Goal: Information Seeking & Learning: Learn about a topic

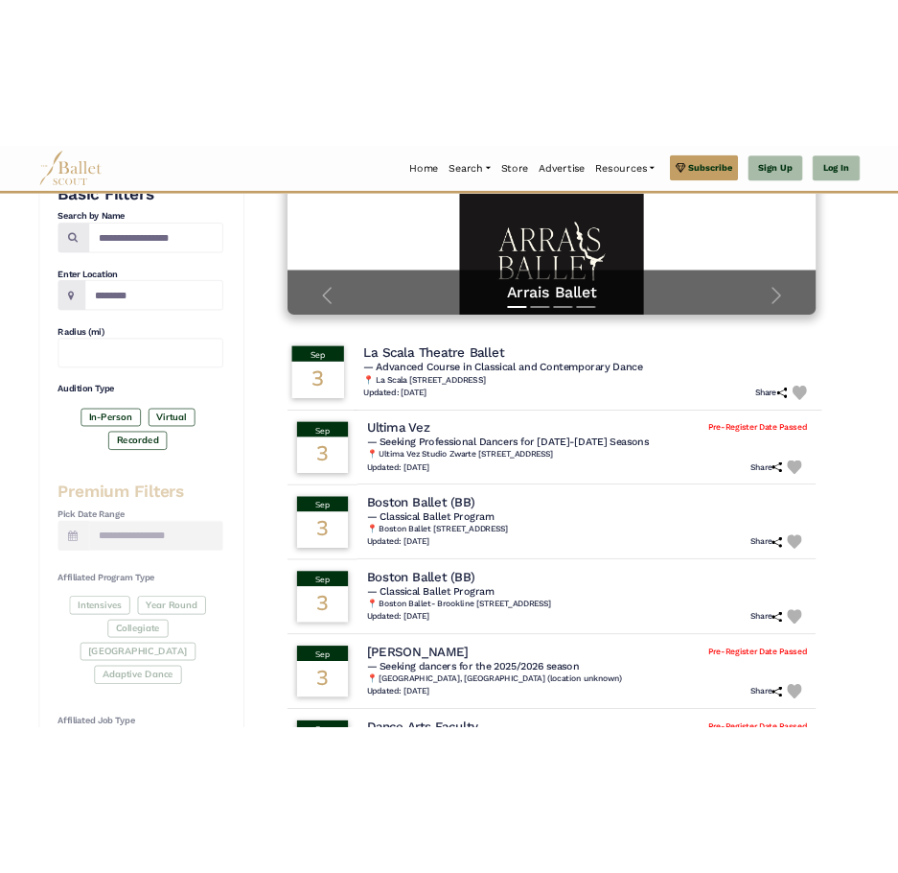
scroll to position [384, 0]
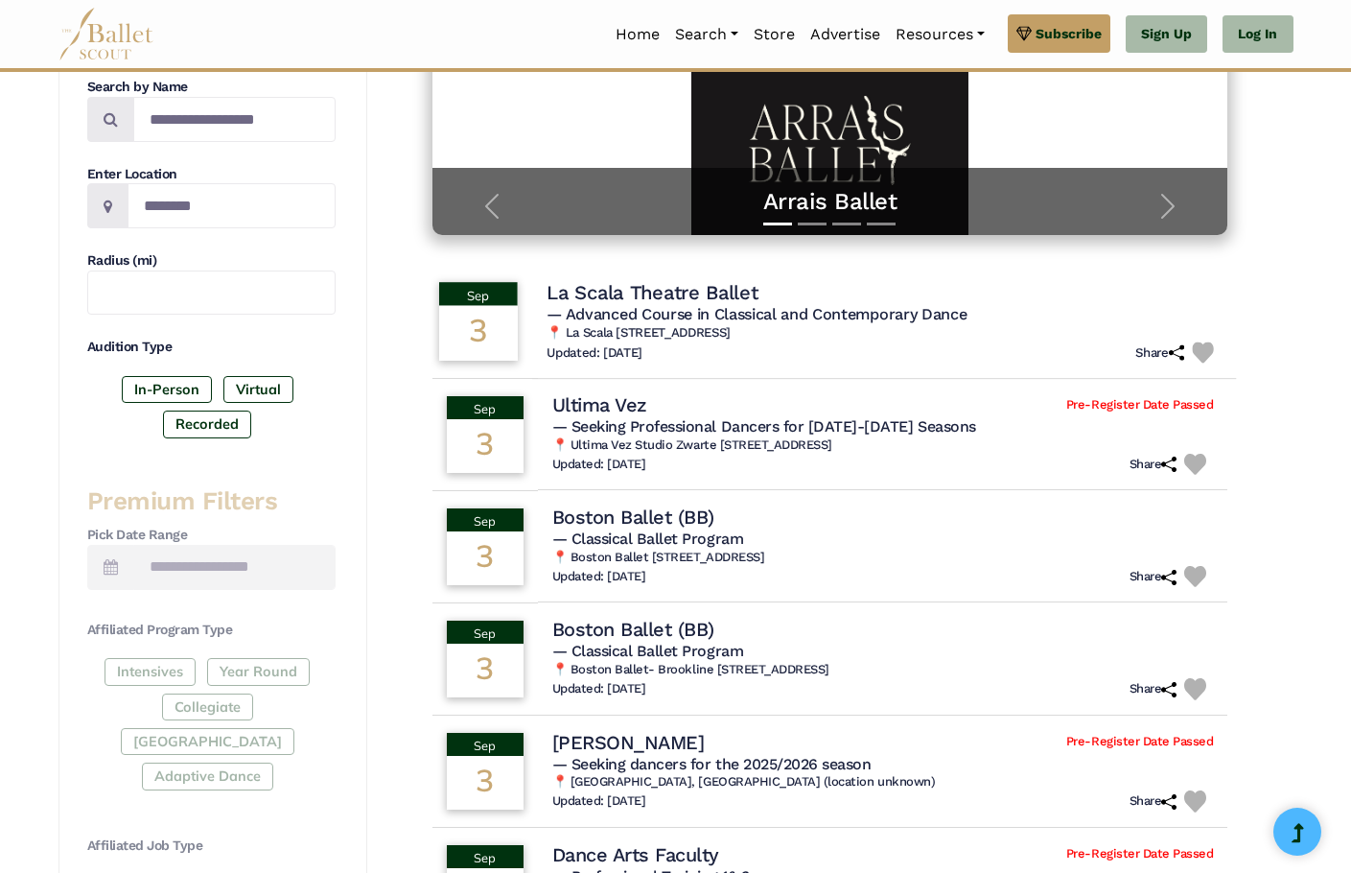
click at [628, 292] on h4 "La Scala Theatre Ballet" at bounding box center [652, 292] width 211 height 26
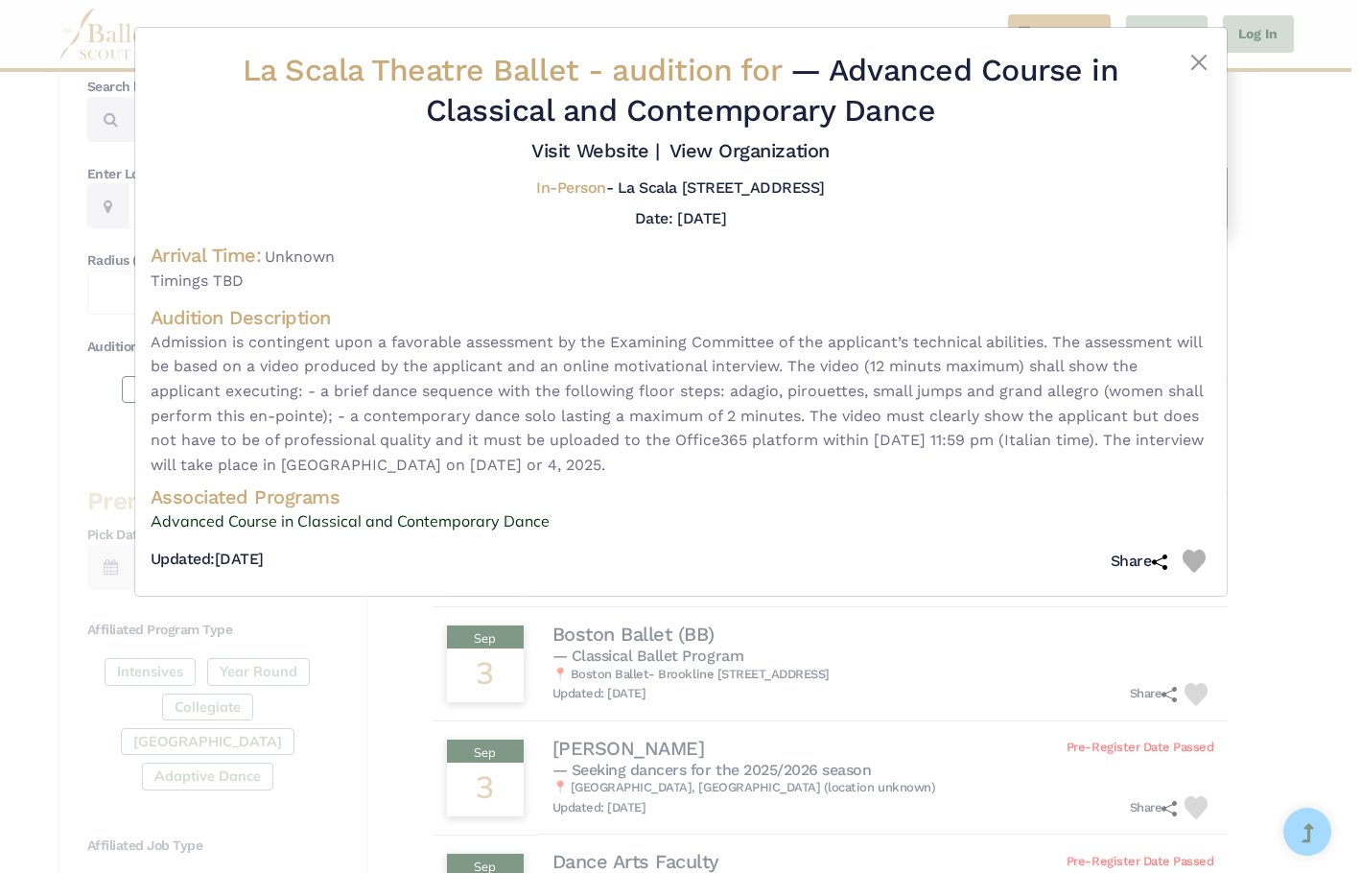
drag, startPoint x: 159, startPoint y: 338, endPoint x: 1089, endPoint y: 459, distance: 937.9
click at [1089, 459] on span "Admission is contingent upon a favorable assessment by the Examining Committee …" at bounding box center [681, 404] width 1060 height 148
click at [1016, 462] on span "Admission is contingent upon a favorable assessment by the Examining Committee …" at bounding box center [681, 404] width 1060 height 148
click at [491, 535] on div "La Scala Theatre Ballet - audition for — Advanced Course in Classical and Conte…" at bounding box center [681, 315] width 1060 height 529
click at [507, 51] on h2 "La Scala Theatre Ballet - audition for — Advanced Course in Classical and Conte…" at bounding box center [681, 91] width 884 height 80
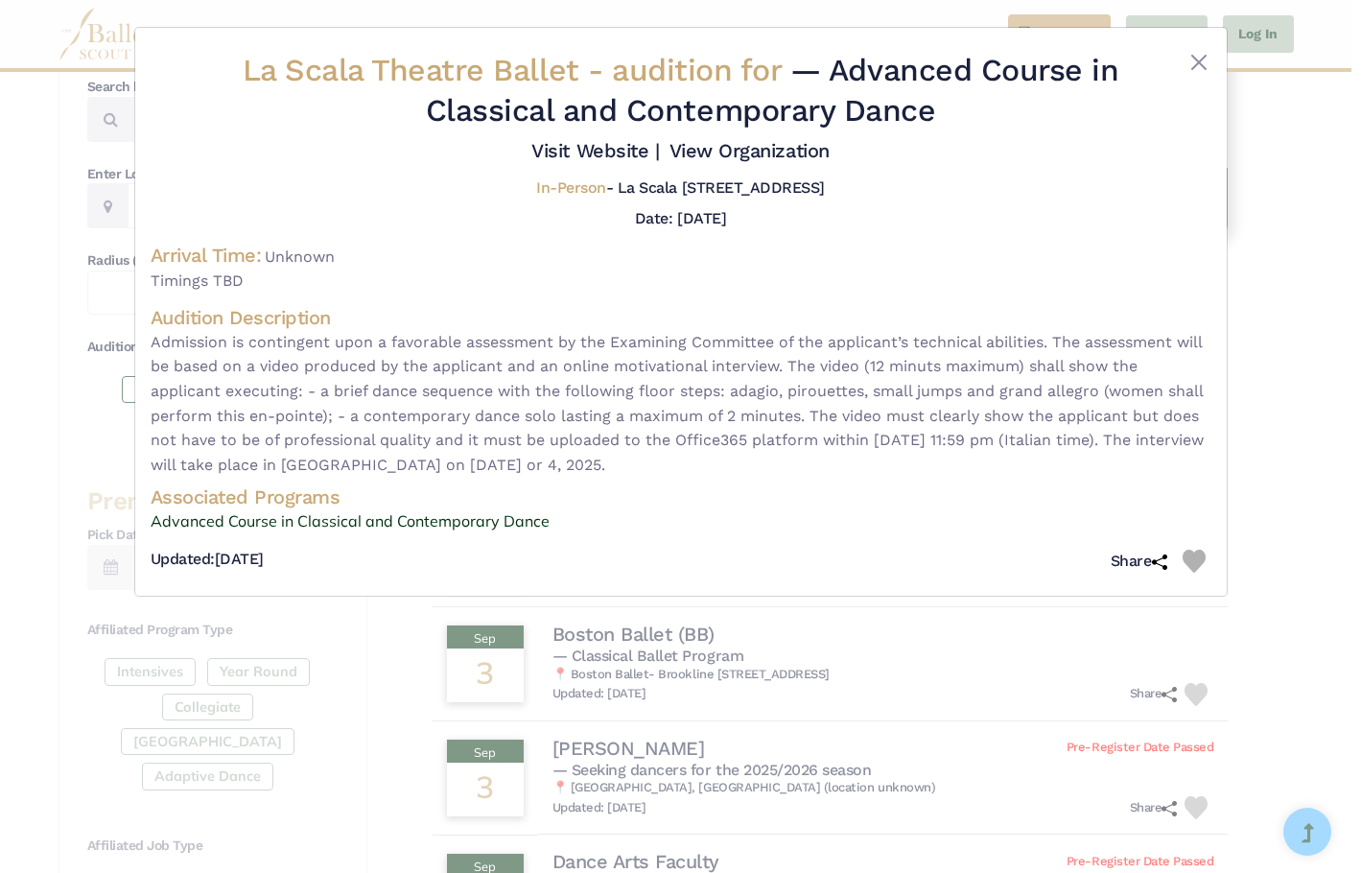
click at [519, 66] on span "La Scala Theatre Ballet - audition for" at bounding box center [516, 70] width 547 height 36
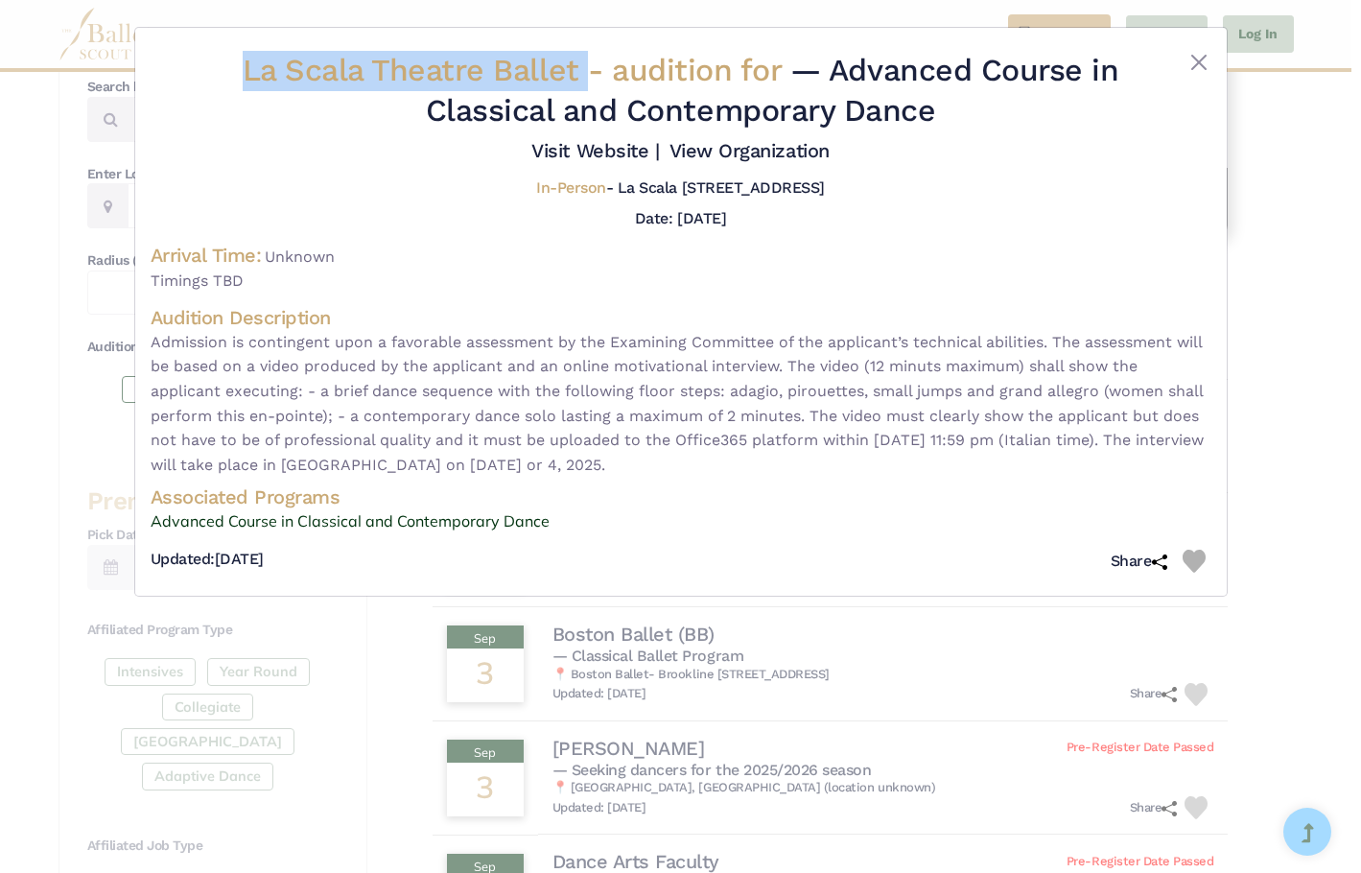
drag, startPoint x: 579, startPoint y: 71, endPoint x: 223, endPoint y: 83, distance: 355.9
click at [223, 83] on div "La Scala Theatre Ballet - audition for — Advanced Course in Classical and Conte…" at bounding box center [681, 107] width 1060 height 112
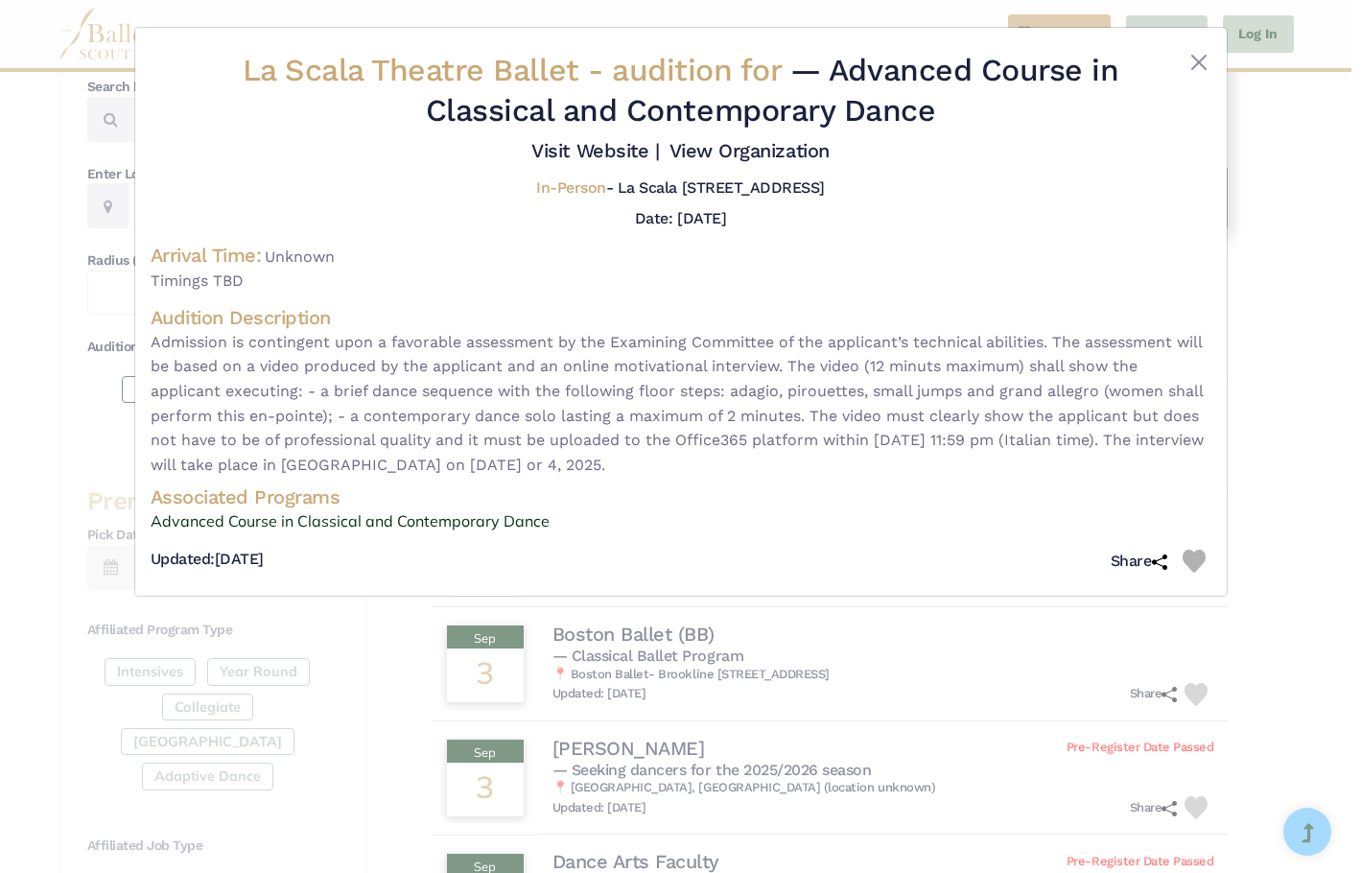
click at [407, 270] on span "Timings TBD" at bounding box center [681, 280] width 1060 height 25
click at [732, 140] on link "View Organization" at bounding box center [749, 150] width 160 height 23
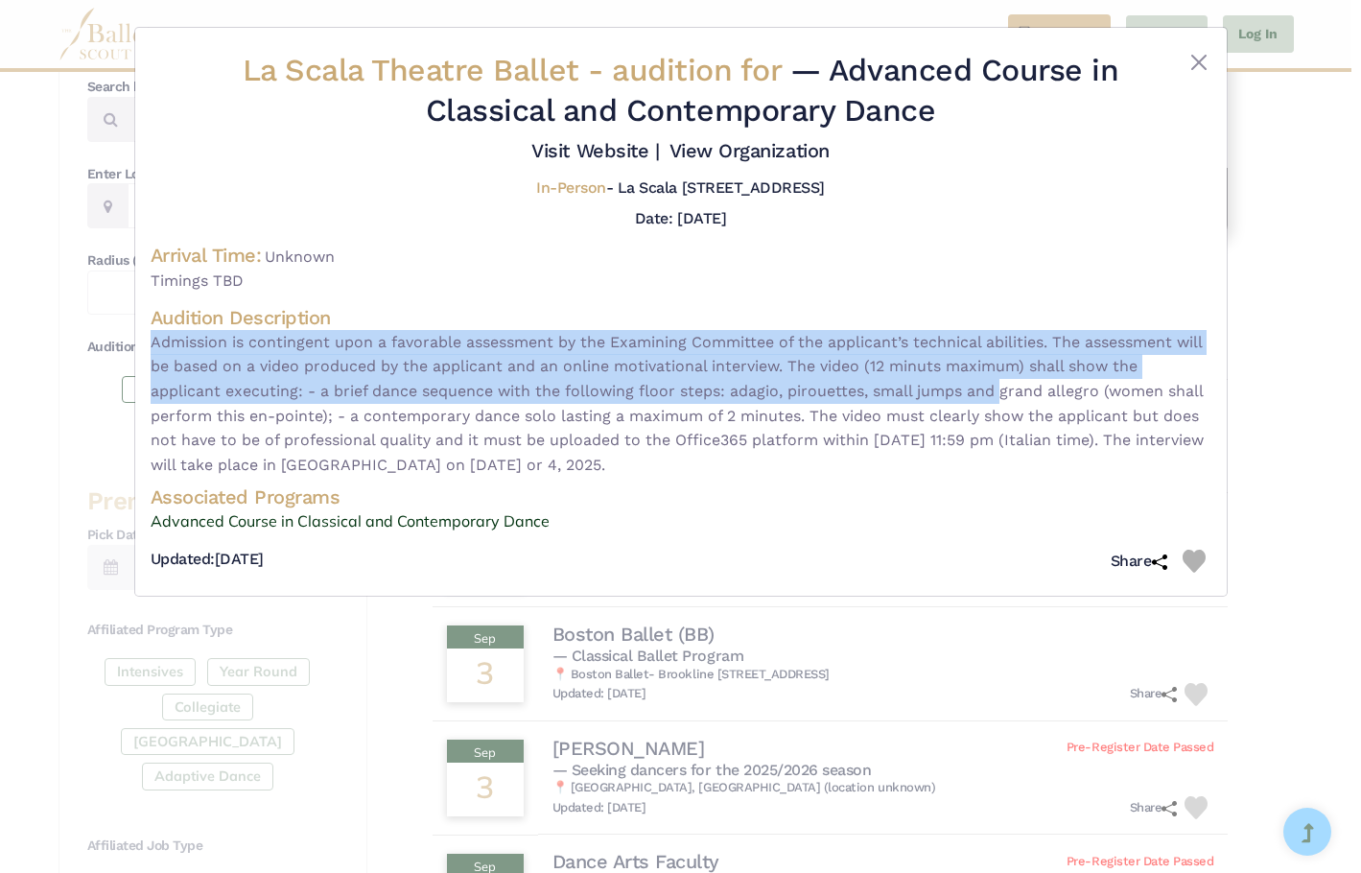
drag, startPoint x: 526, startPoint y: 327, endPoint x: 1002, endPoint y: 395, distance: 480.4
click at [1002, 395] on div "Audition Description Admission is contingent upon a favorable assessment by the…" at bounding box center [681, 391] width 1060 height 173
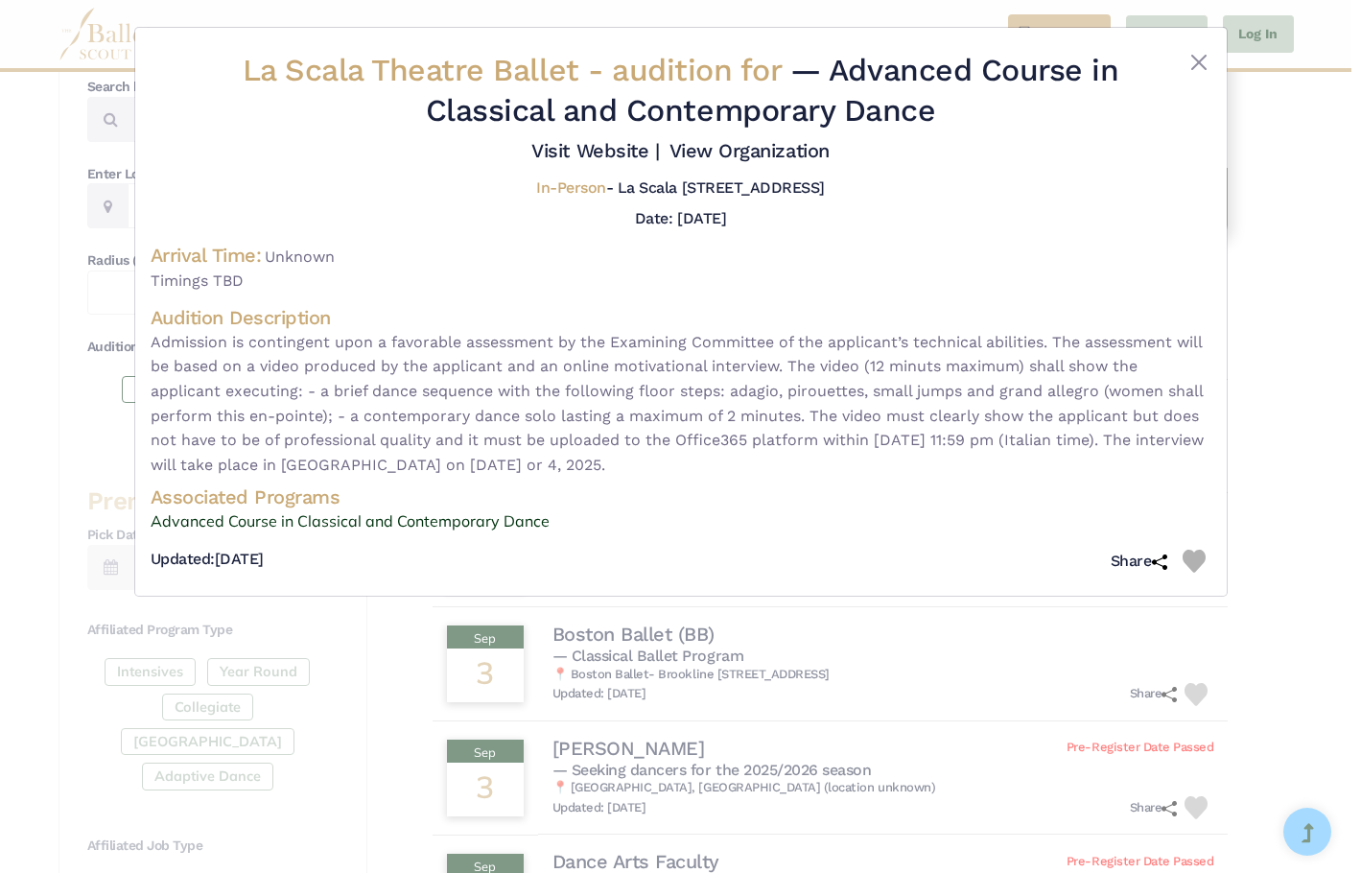
click at [943, 431] on span "Admission is contingent upon a favorable assessment by the Examining Committee …" at bounding box center [681, 404] width 1060 height 148
drag, startPoint x: 868, startPoint y: 419, endPoint x: 631, endPoint y: 416, distance: 236.8
click at [631, 416] on span "Admission is contingent upon a favorable assessment by the Examining Committee …" at bounding box center [681, 404] width 1060 height 148
click at [753, 416] on span "Admission is contingent upon a favorable assessment by the Examining Committee …" at bounding box center [681, 404] width 1060 height 148
click at [361, 398] on span "Admission is contingent upon a favorable assessment by the Examining Committee …" at bounding box center [681, 404] width 1060 height 148
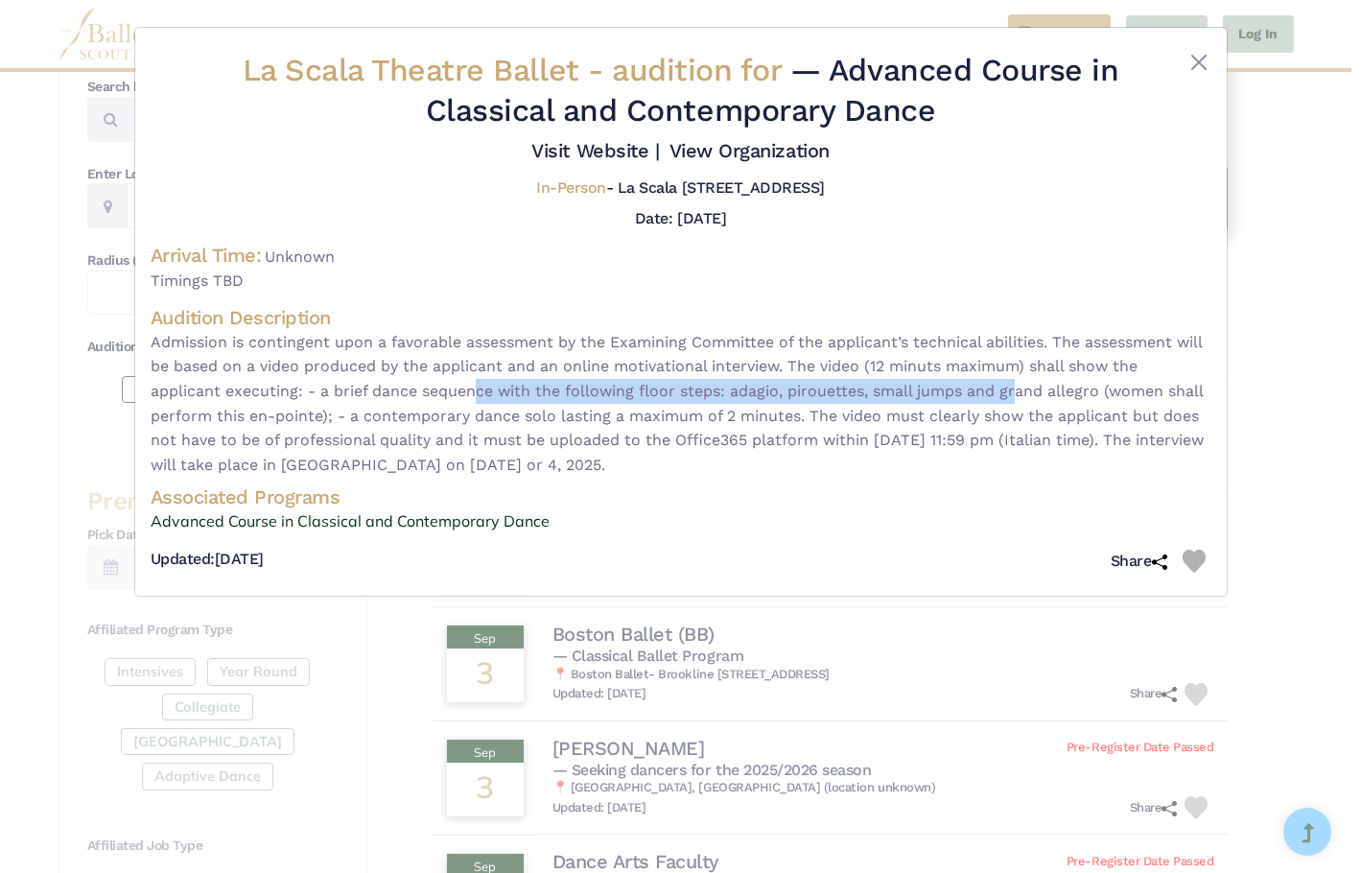
drag, startPoint x: 480, startPoint y: 390, endPoint x: 1018, endPoint y: 385, distance: 537.9
click at [1018, 385] on span "Admission is contingent upon a favorable assessment by the Examining Committee …" at bounding box center [681, 404] width 1060 height 148
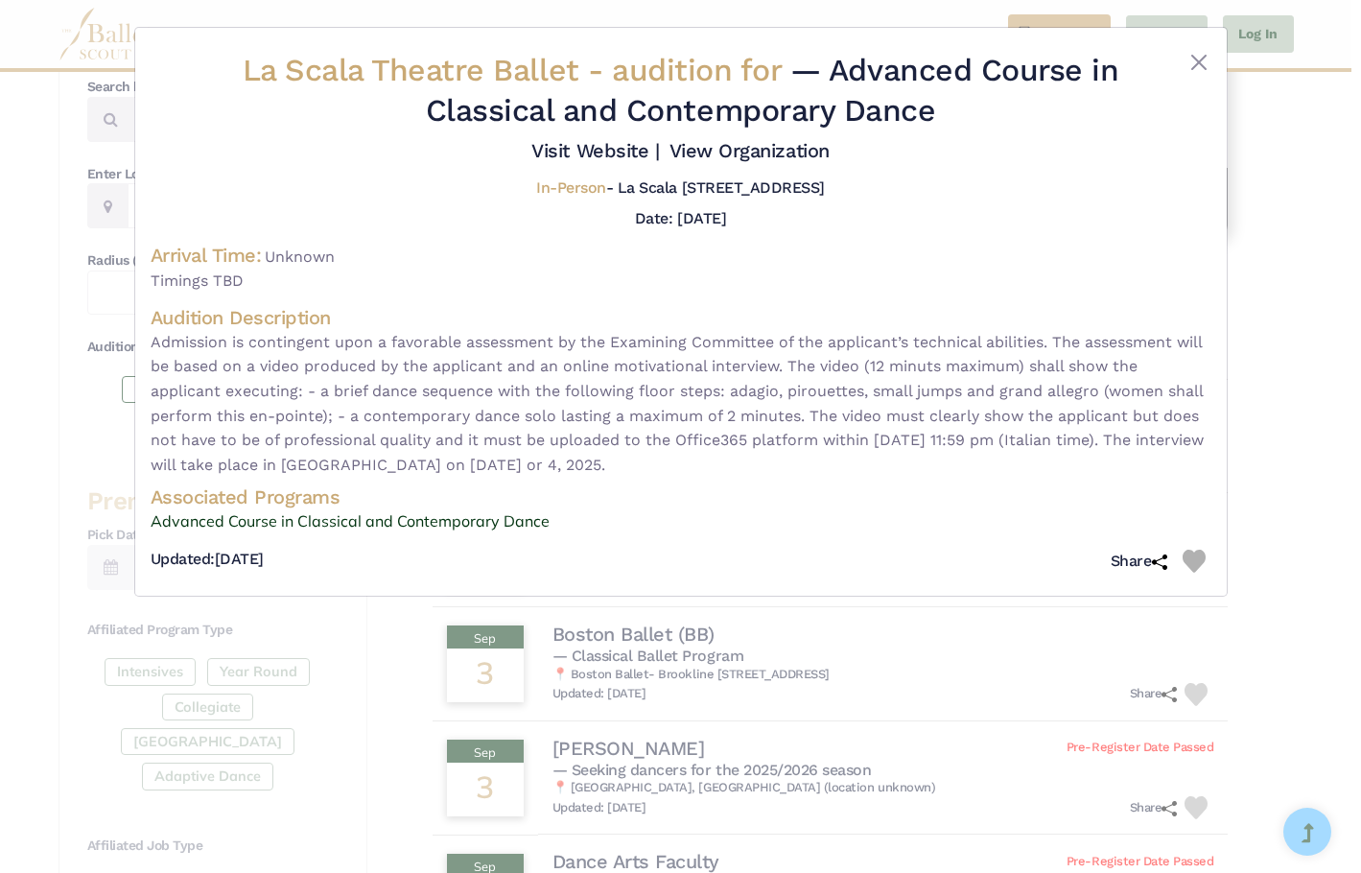
click at [774, 409] on span "Admission is contingent upon a favorable assessment by the Examining Committee …" at bounding box center [681, 404] width 1060 height 148
drag, startPoint x: 780, startPoint y: 394, endPoint x: 733, endPoint y: 393, distance: 46.0
click at [733, 393] on span "Admission is contingent upon a favorable assessment by the Examining Committee …" at bounding box center [681, 404] width 1060 height 148
click at [359, 648] on div "La Scala Theatre Ballet - audition for — Advanced Course in Classical and Conte…" at bounding box center [680, 436] width 1361 height 873
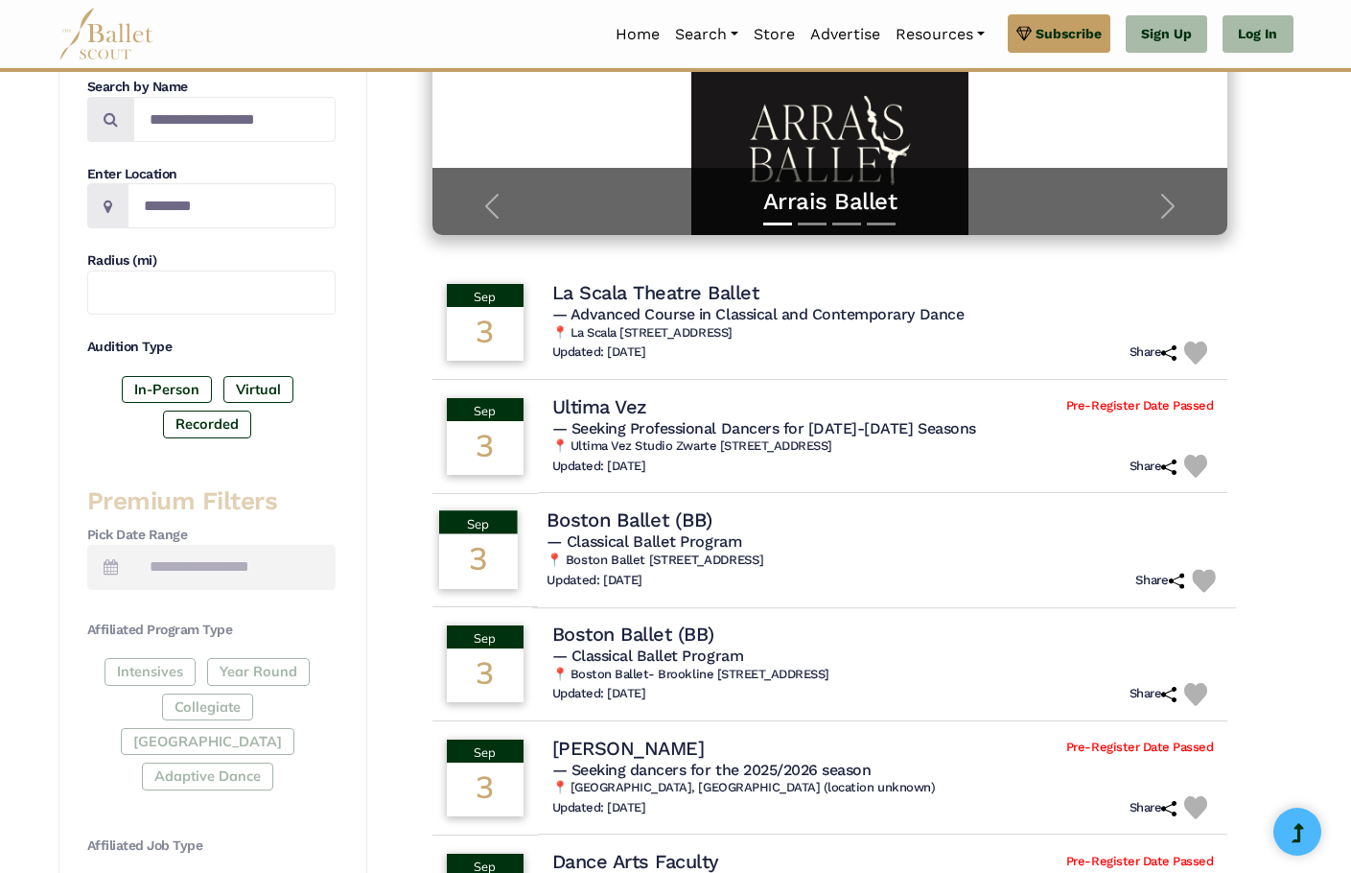
click at [739, 561] on h6 "📍 Boston Ballet 19 Clarendon St Boston, MA 02116" at bounding box center [884, 560] width 675 height 16
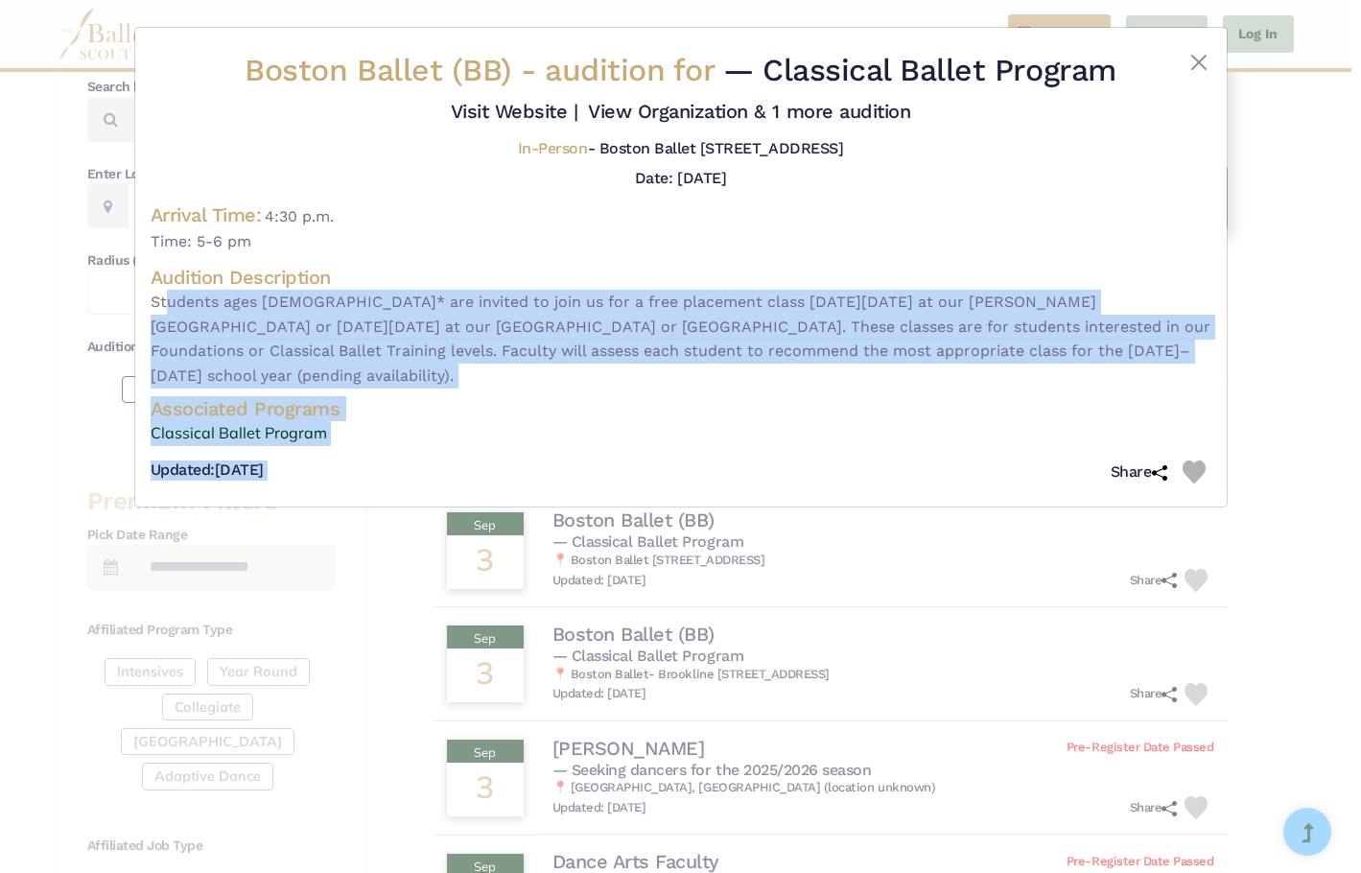
drag, startPoint x: 198, startPoint y: 501, endPoint x: 998, endPoint y: 441, distance: 801.9
click at [998, 441] on div "Boston Ballet (BB) - audition for — Classical Ballet Program Visit Website | In…" at bounding box center [681, 271] width 1060 height 440
click at [855, 453] on div "Updated: July 22, 2025 Share" at bounding box center [681, 472] width 1060 height 38
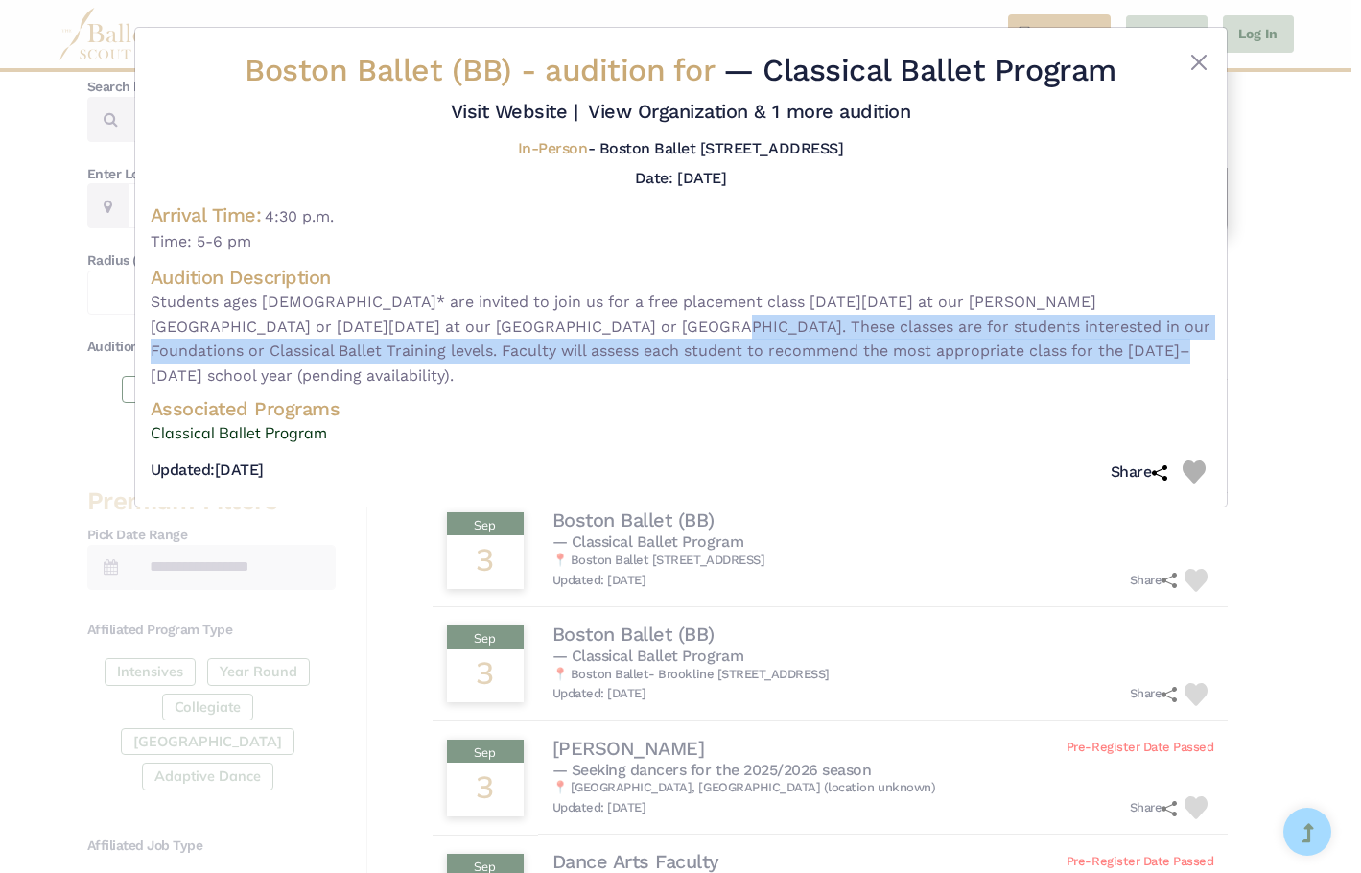
drag, startPoint x: 686, startPoint y: 330, endPoint x: 954, endPoint y: 341, distance: 268.7
click at [954, 341] on span "Students ages 7-18* are invited to join us for a free placement class on Tues, …" at bounding box center [681, 339] width 1060 height 98
click at [972, 362] on span "Students ages 7-18* are invited to join us for a free placement class on Tues, …" at bounding box center [681, 339] width 1060 height 98
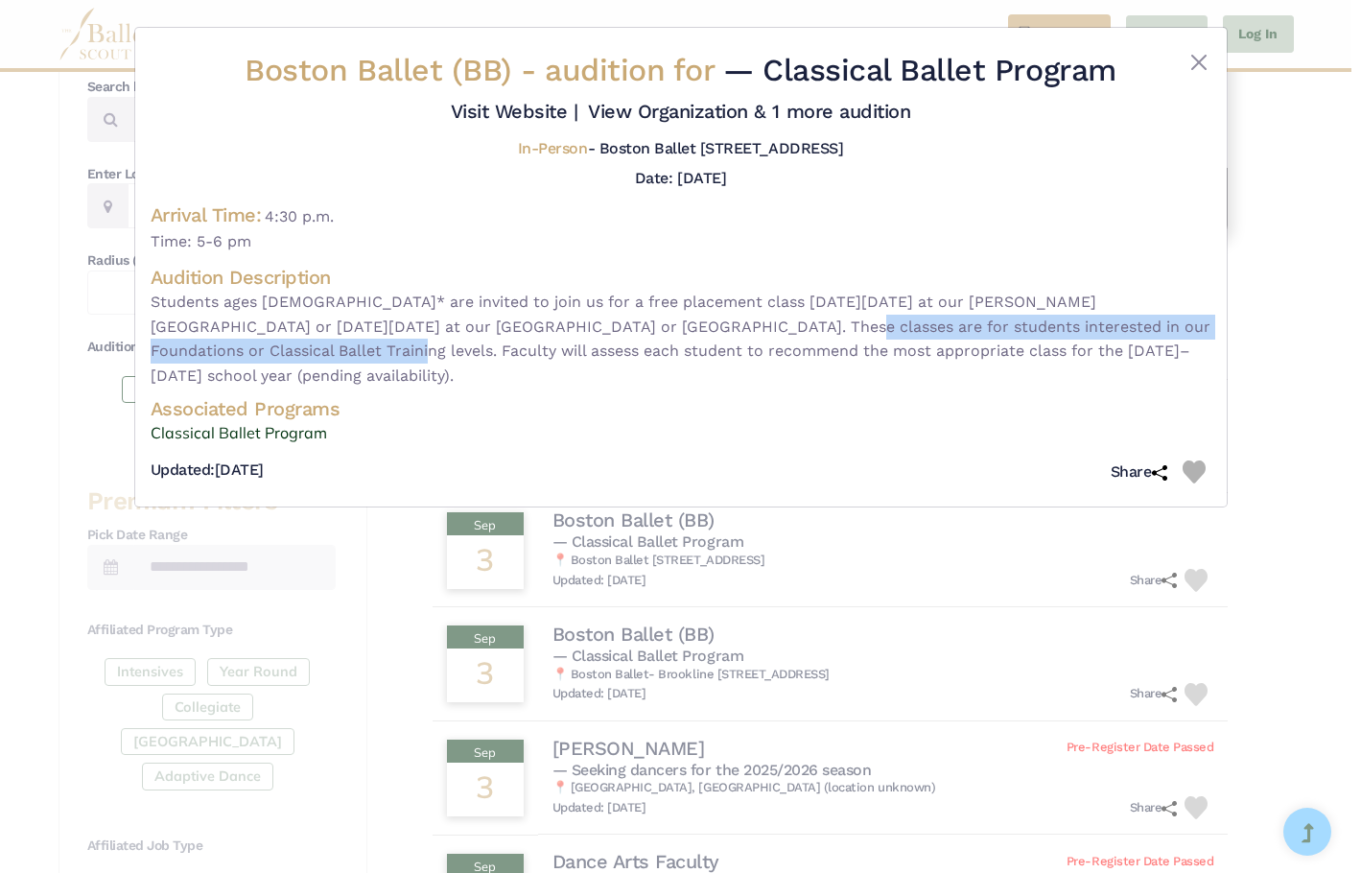
drag, startPoint x: 166, startPoint y: 340, endPoint x: 618, endPoint y: 338, distance: 452.6
click at [618, 338] on span "Students ages 7-18* are invited to join us for a free placement class on Tues, …" at bounding box center [681, 339] width 1060 height 98
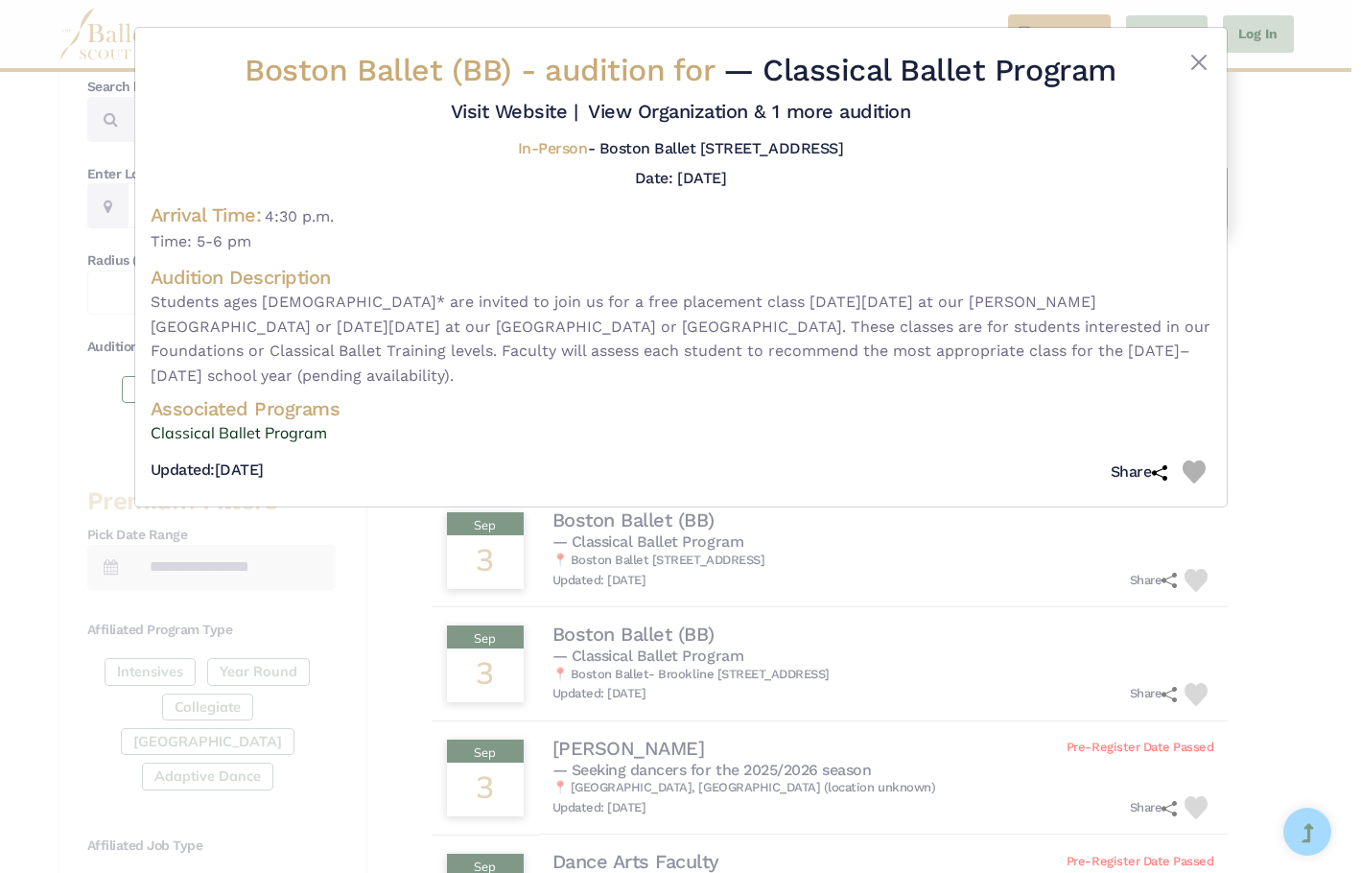
click at [892, 534] on div "Boston Ballet (BB) - audition for — Classical Ballet Program Visit Website |" at bounding box center [680, 436] width 1361 height 873
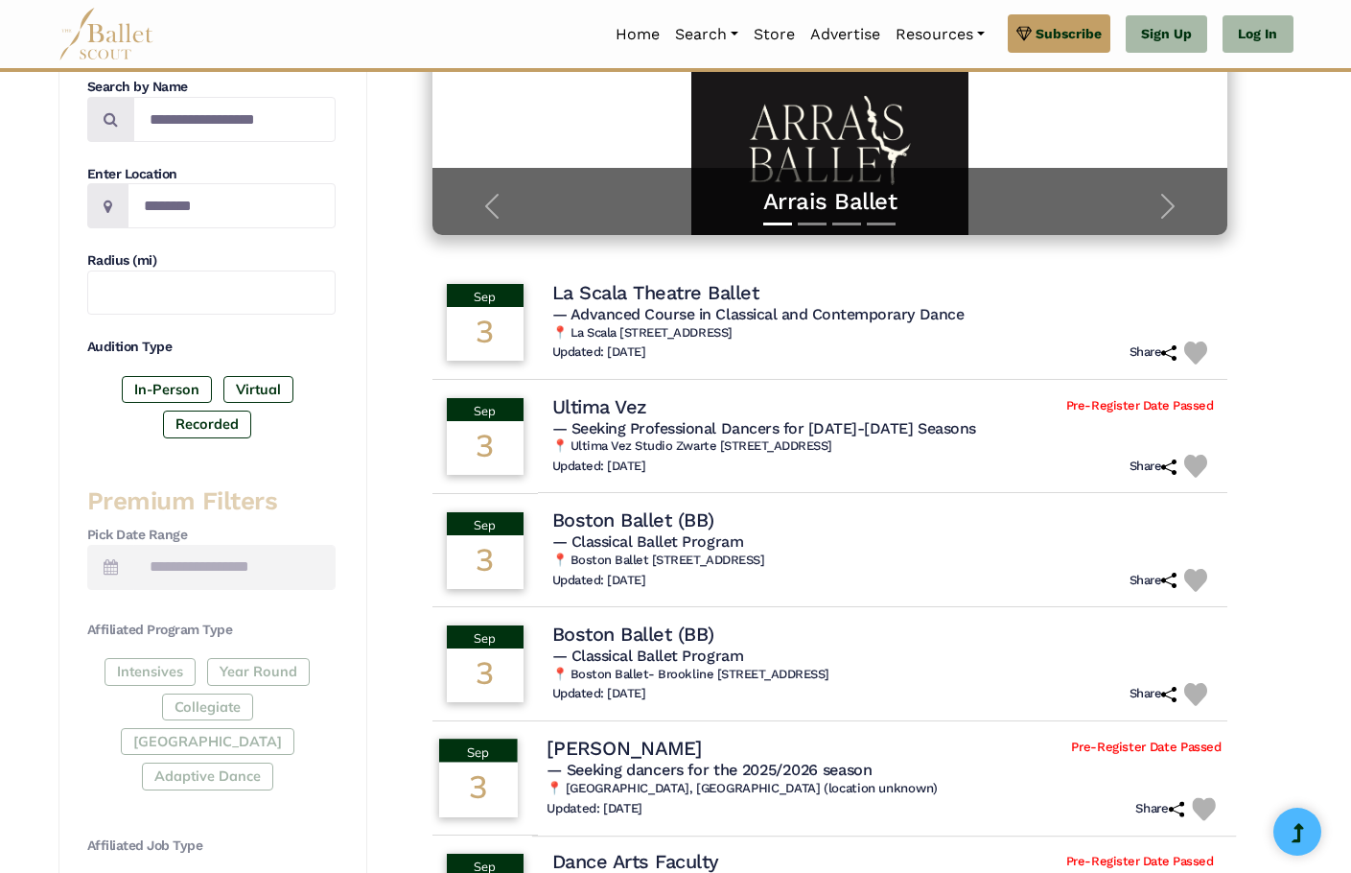
click at [718, 782] on h6 "📍 Brooklyn, NY (location unknown)" at bounding box center [884, 788] width 675 height 16
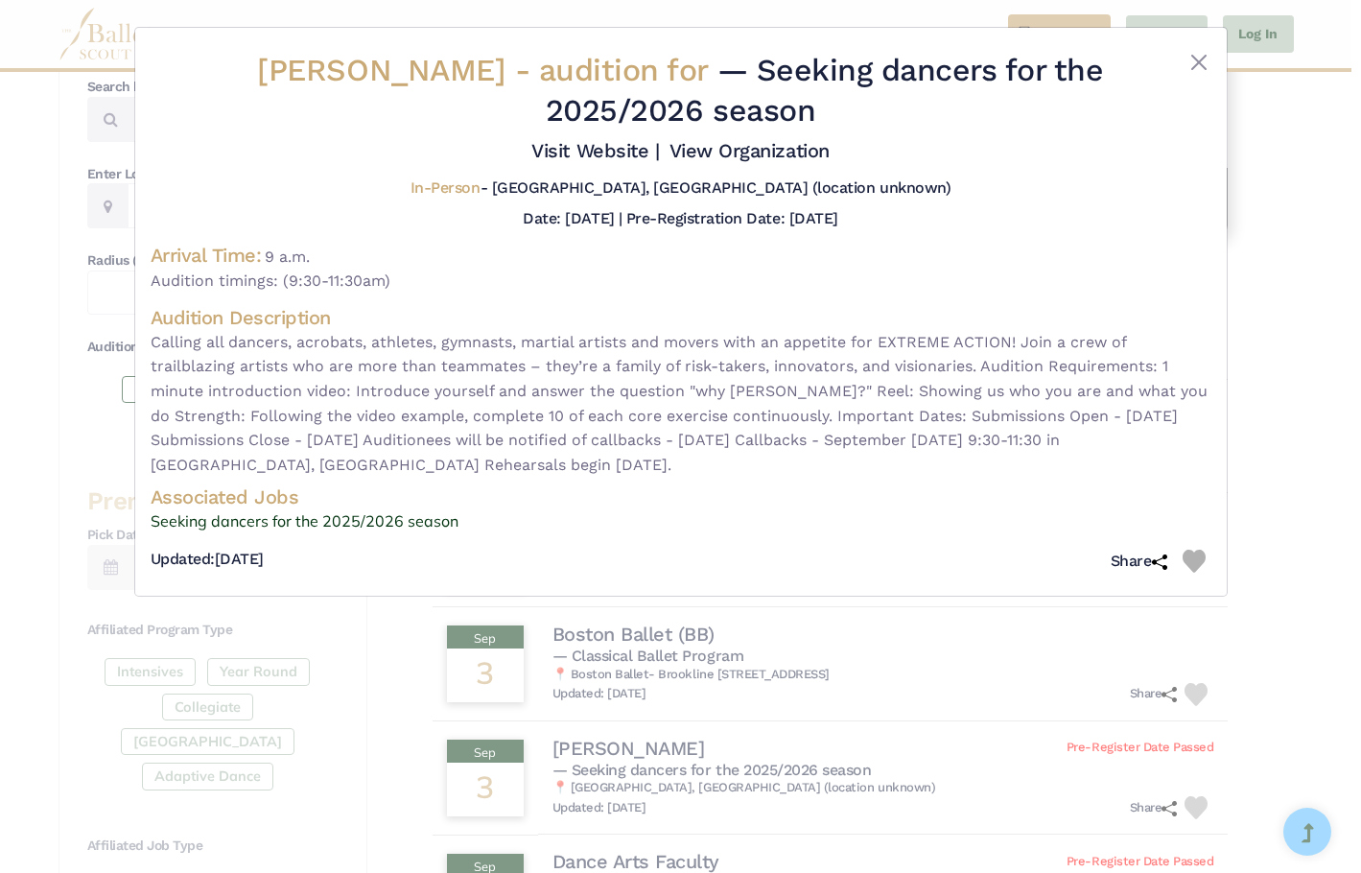
drag, startPoint x: 0, startPoint y: 143, endPoint x: 342, endPoint y: 125, distance: 342.8
click at [342, 125] on div "STREB - audition for — Seeking dancers for the 2025/2026 season Visit Website |…" at bounding box center [680, 436] width 1361 height 873
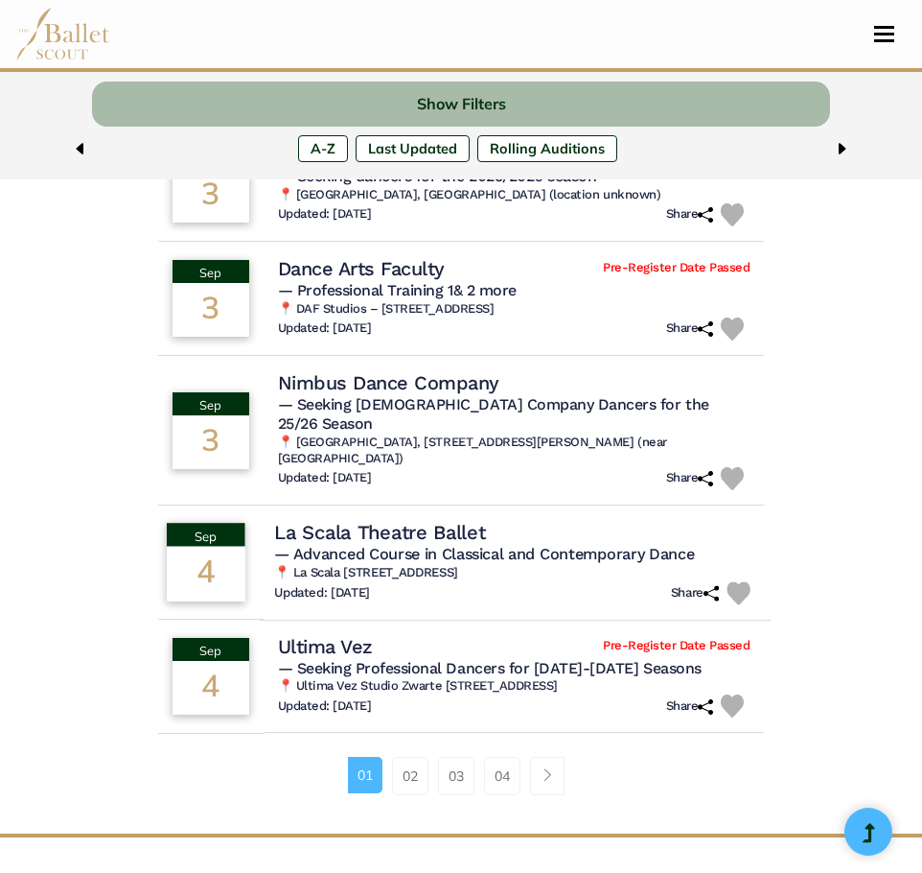
scroll to position [1060, 0]
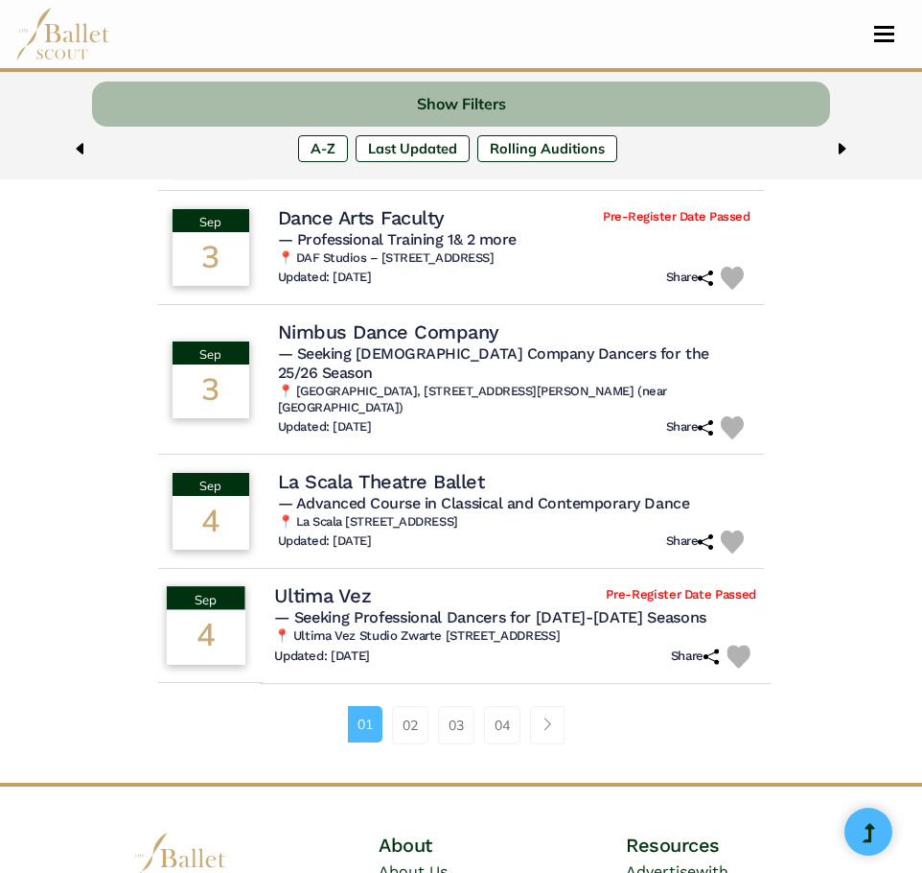
click at [408, 644] on div "Updated: June 3, 2025 Share" at bounding box center [515, 655] width 482 height 23
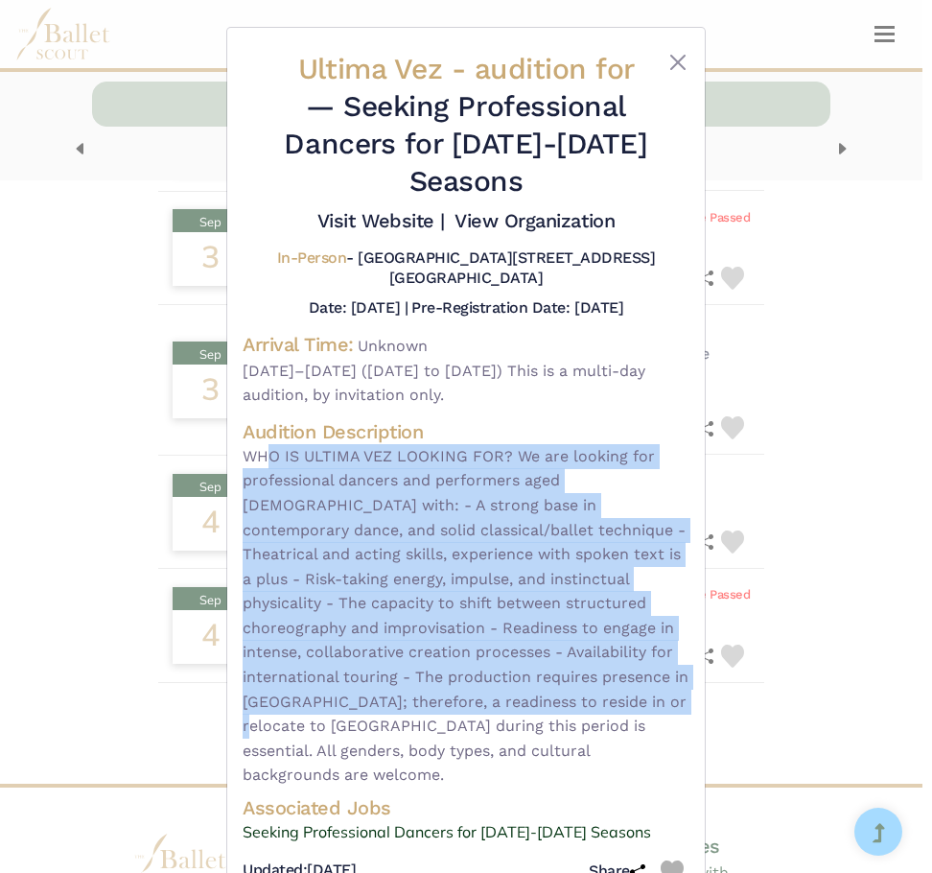
drag, startPoint x: 268, startPoint y: 455, endPoint x: 596, endPoint y: 696, distance: 406.8
click at [596, 696] on span "WHO IS ULTIMA VEZ LOOKING FOR? We are looking for professional dancers and perf…" at bounding box center [466, 615] width 447 height 343
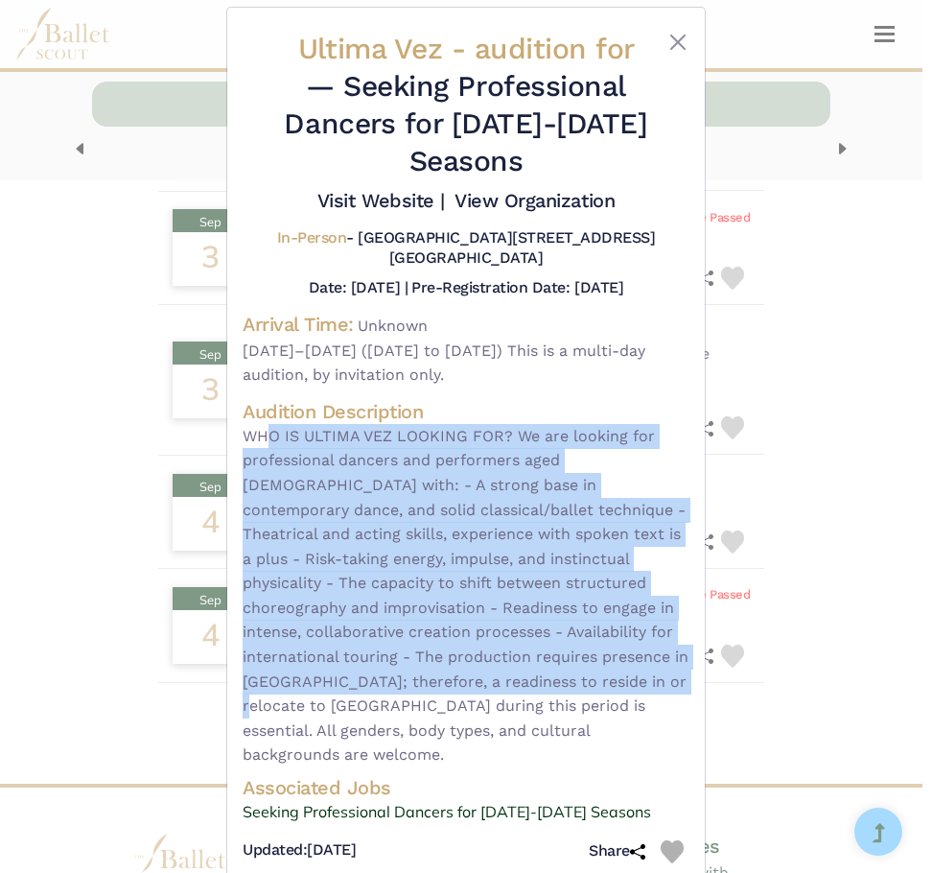
scroll to position [36, 0]
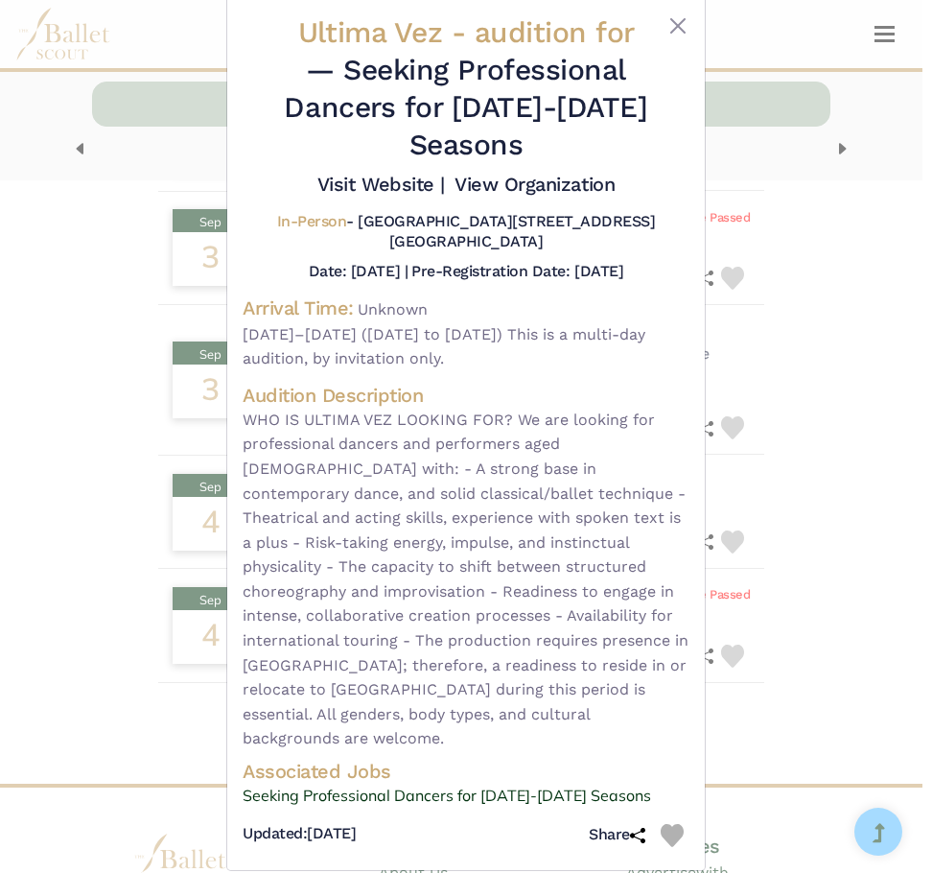
click at [542, 699] on span "WHO IS ULTIMA VEZ LOOKING FOR? We are looking for professional dancers and perf…" at bounding box center [466, 578] width 447 height 343
drag, startPoint x: 668, startPoint y: 24, endPoint x: 643, endPoint y: 64, distance: 47.4
click at [668, 24] on button "Close" at bounding box center [677, 25] width 23 height 23
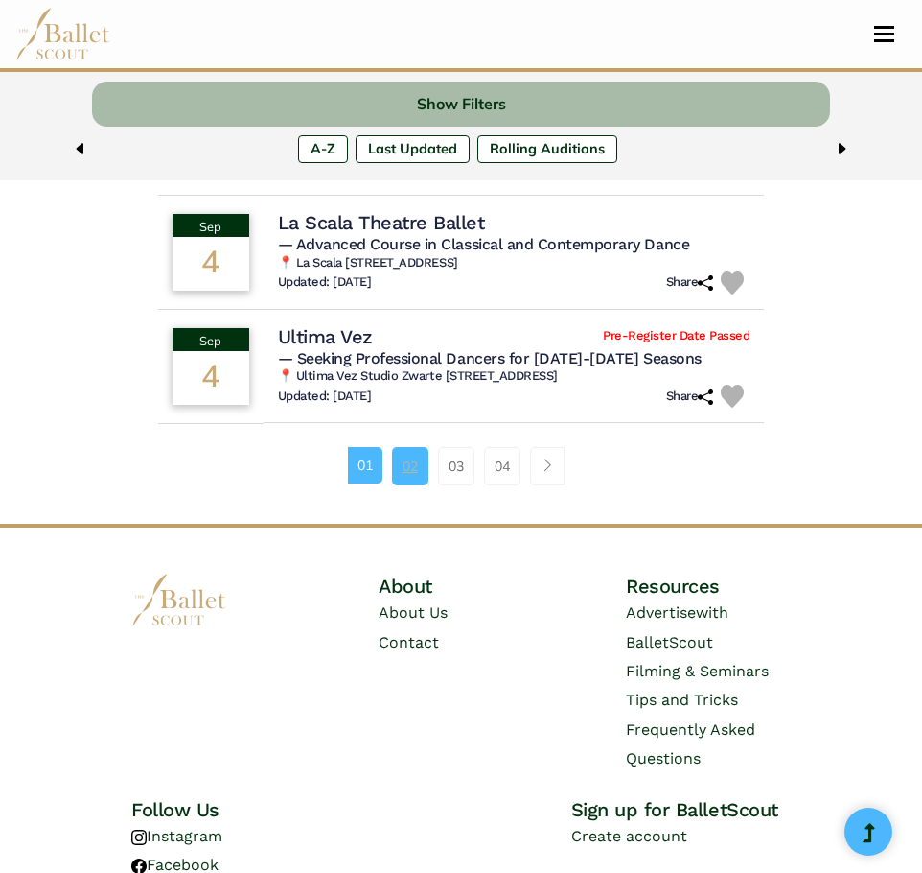
scroll to position [1348, 0]
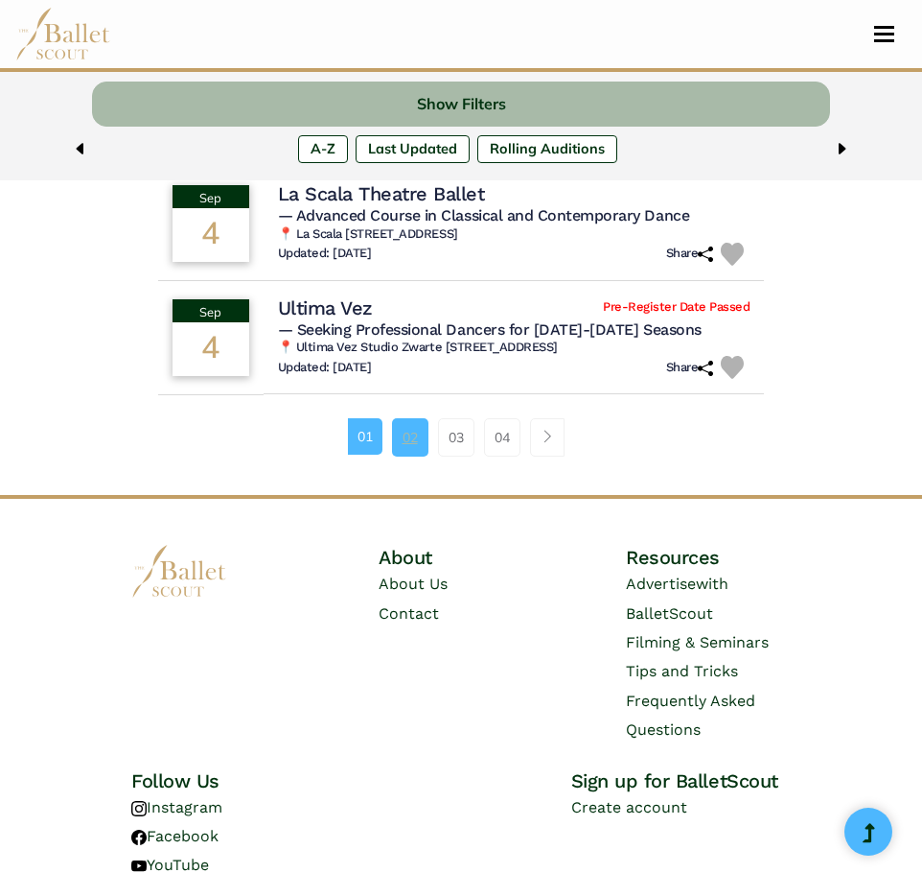
click at [410, 418] on link "02" at bounding box center [410, 437] width 36 height 38
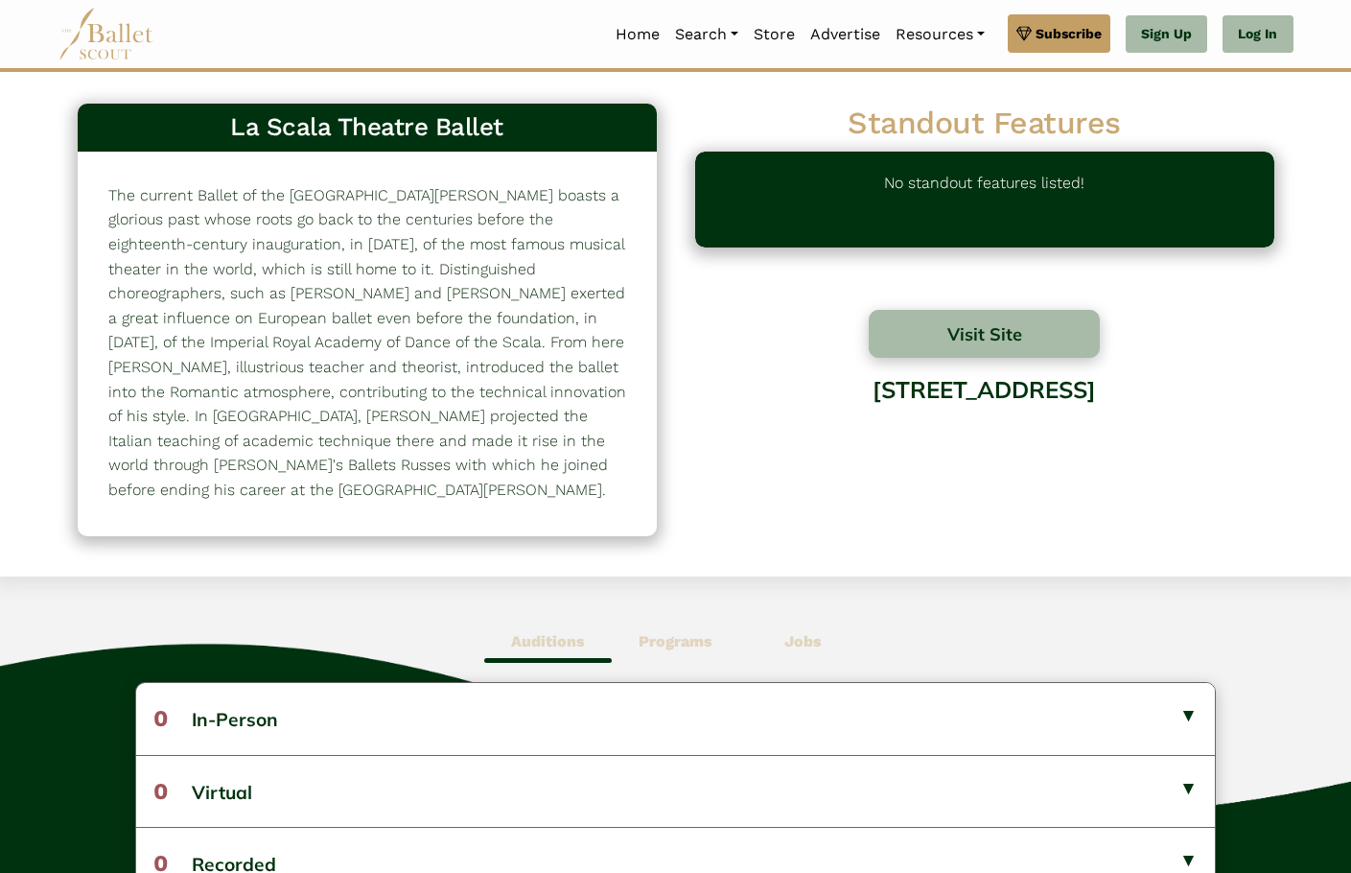
click at [340, 115] on h3 "La Scala Theatre Ballet" at bounding box center [367, 127] width 548 height 33
copy div "La Scala Theatre Ballet 197"
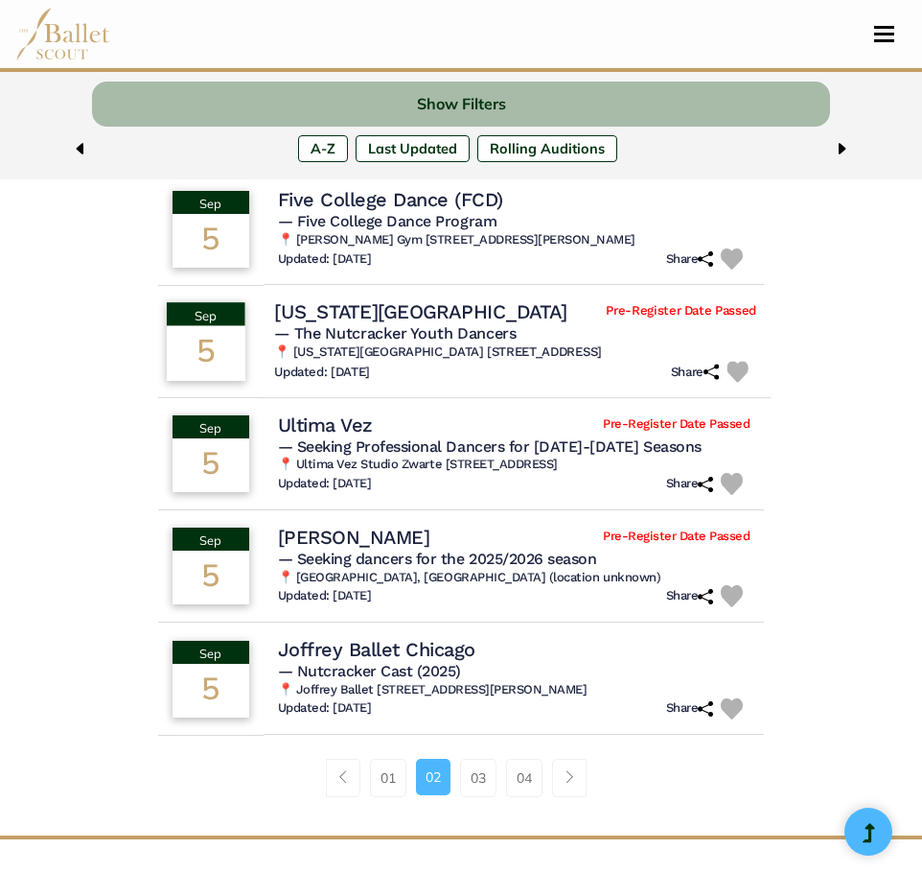
scroll to position [1055, 0]
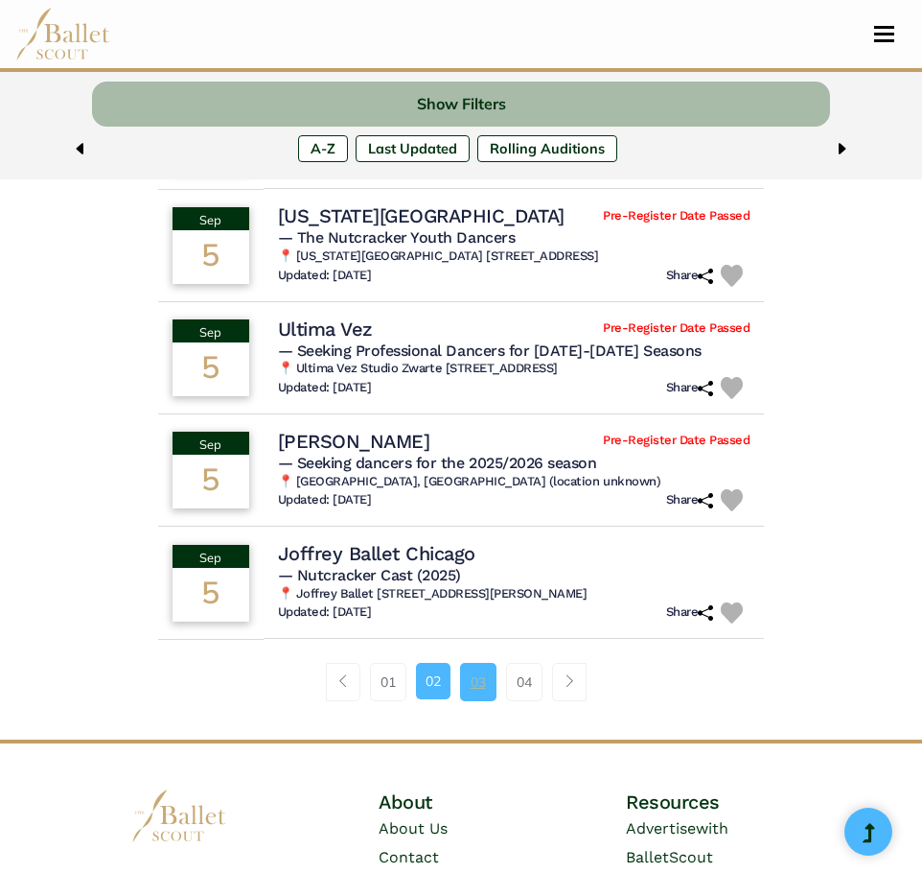
click at [471, 672] on link "03" at bounding box center [478, 682] width 36 height 38
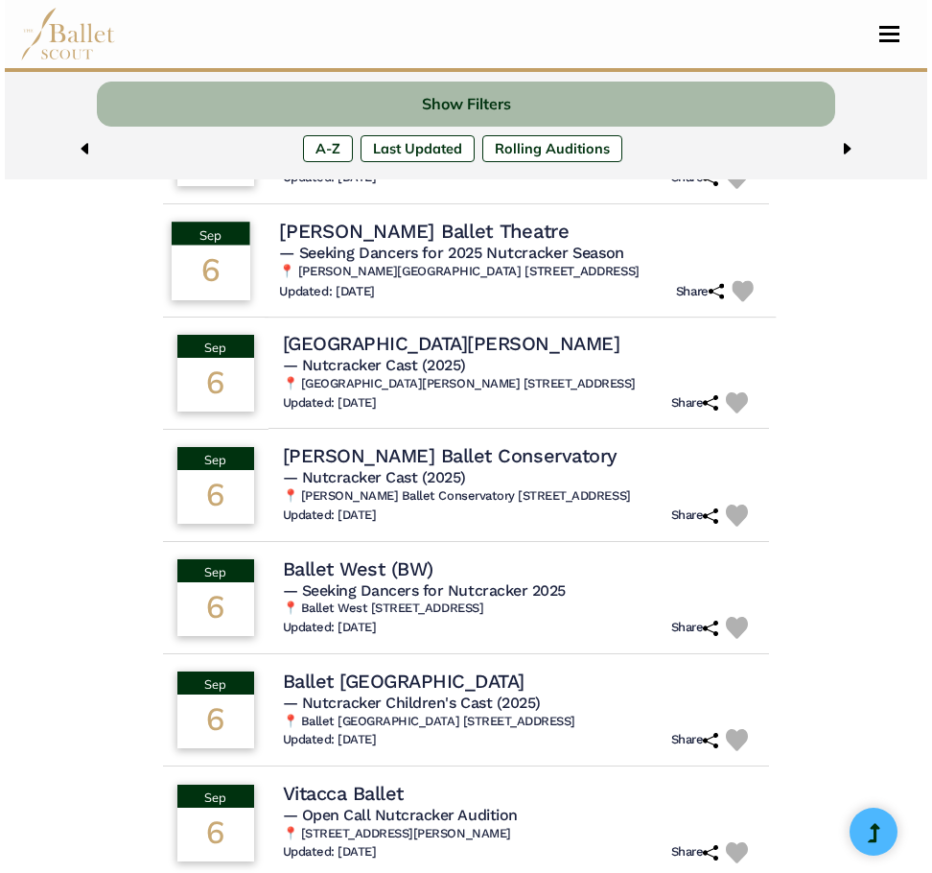
scroll to position [863, 0]
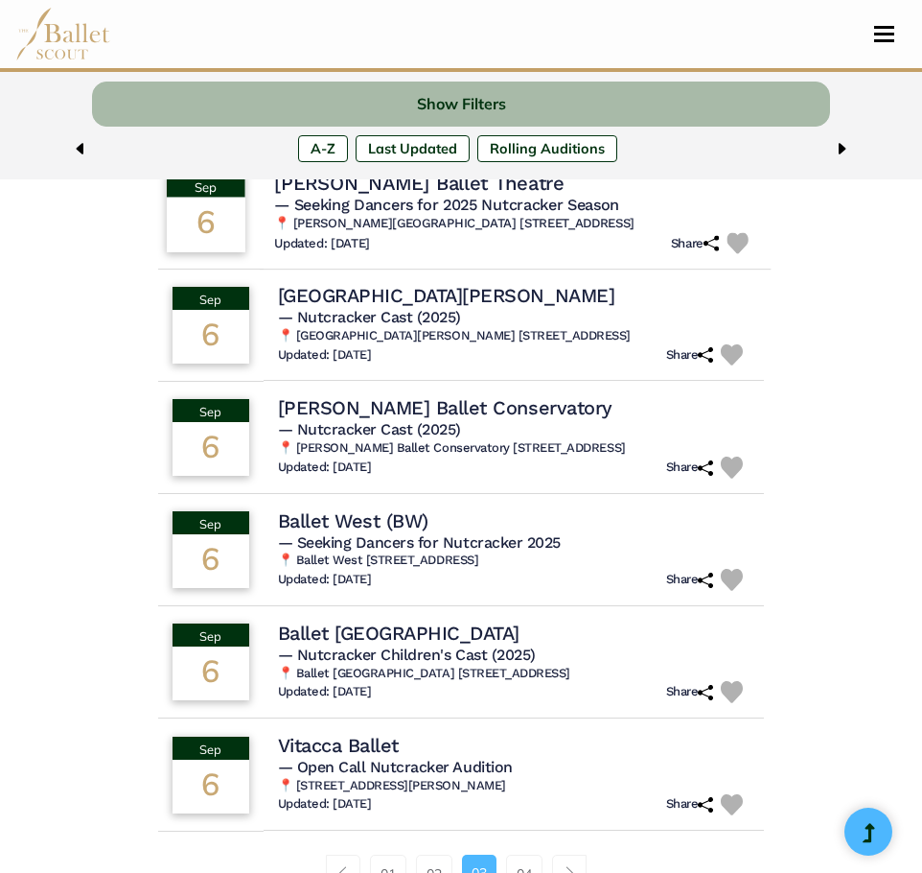
click at [391, 226] on h6 "📍 Jose Mateo Ballet Theatre 400 Harvard Street, Cambridge, Massachussetts 02138" at bounding box center [515, 224] width 482 height 16
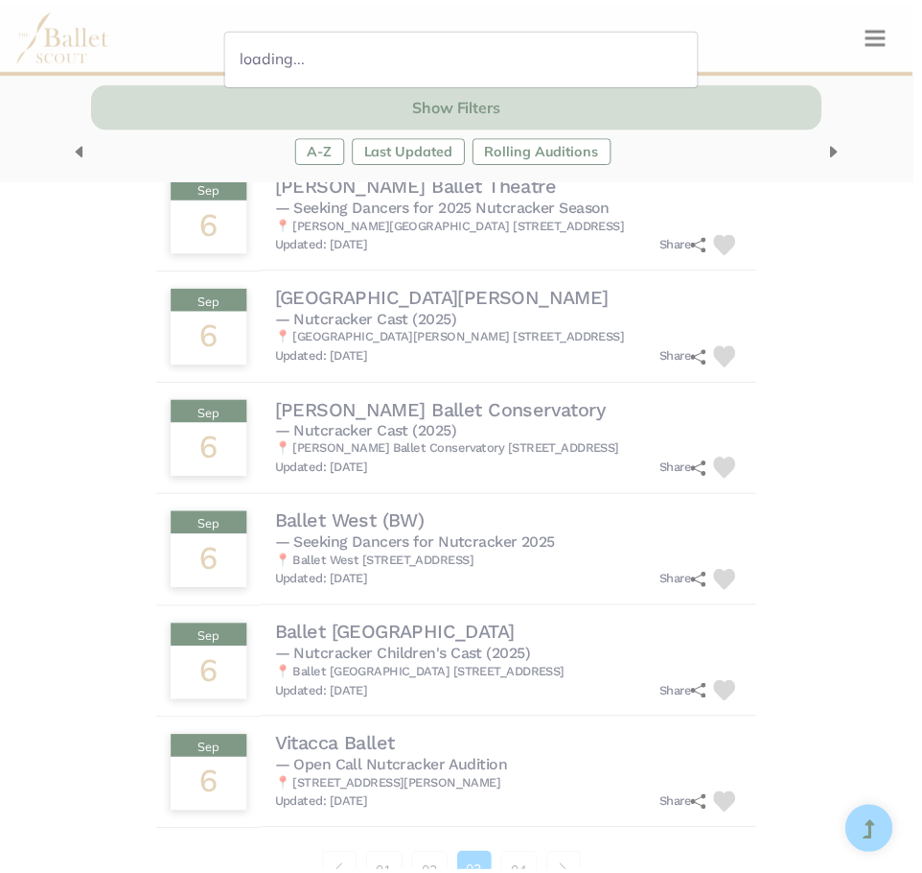
scroll to position [866, 0]
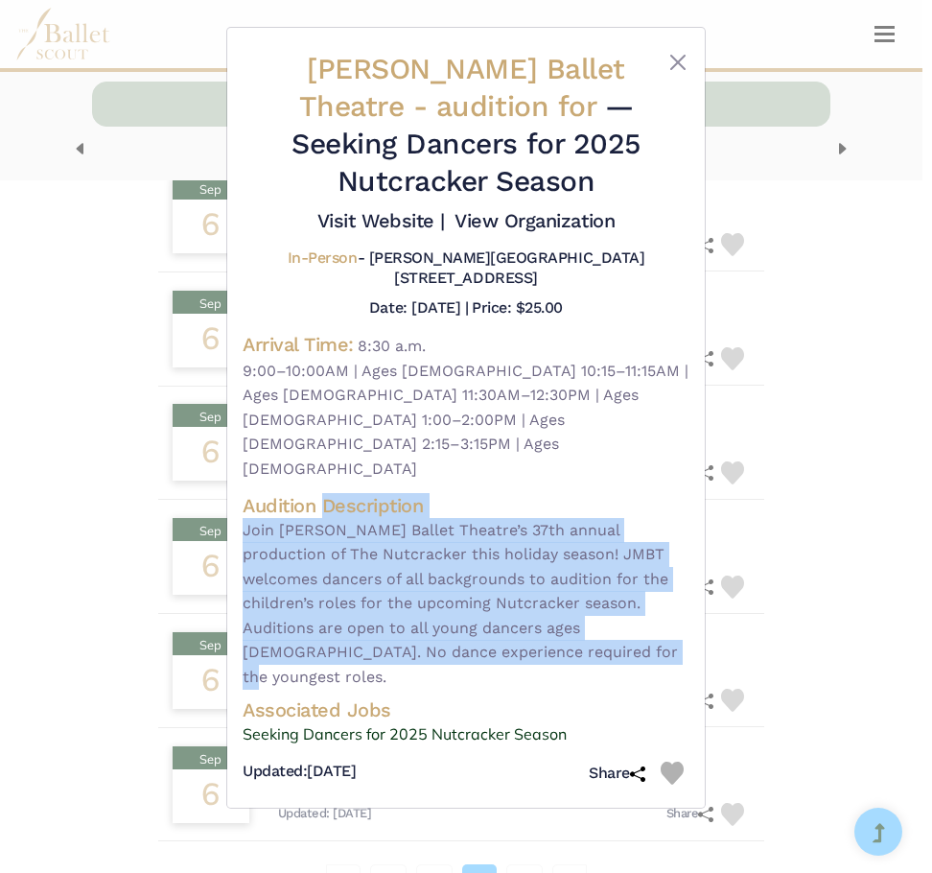
drag, startPoint x: 325, startPoint y: 464, endPoint x: 520, endPoint y: 594, distance: 233.8
click at [560, 610] on div "Audition Description Join José Mateo Ballet Theatre’s 37th annual production of…" at bounding box center [466, 591] width 447 height 197
click at [41, 480] on div "Jose Mateo Ballet Theatre - audition for — Seeking Dancers for 2025 Nutcracker …" at bounding box center [466, 436] width 932 height 873
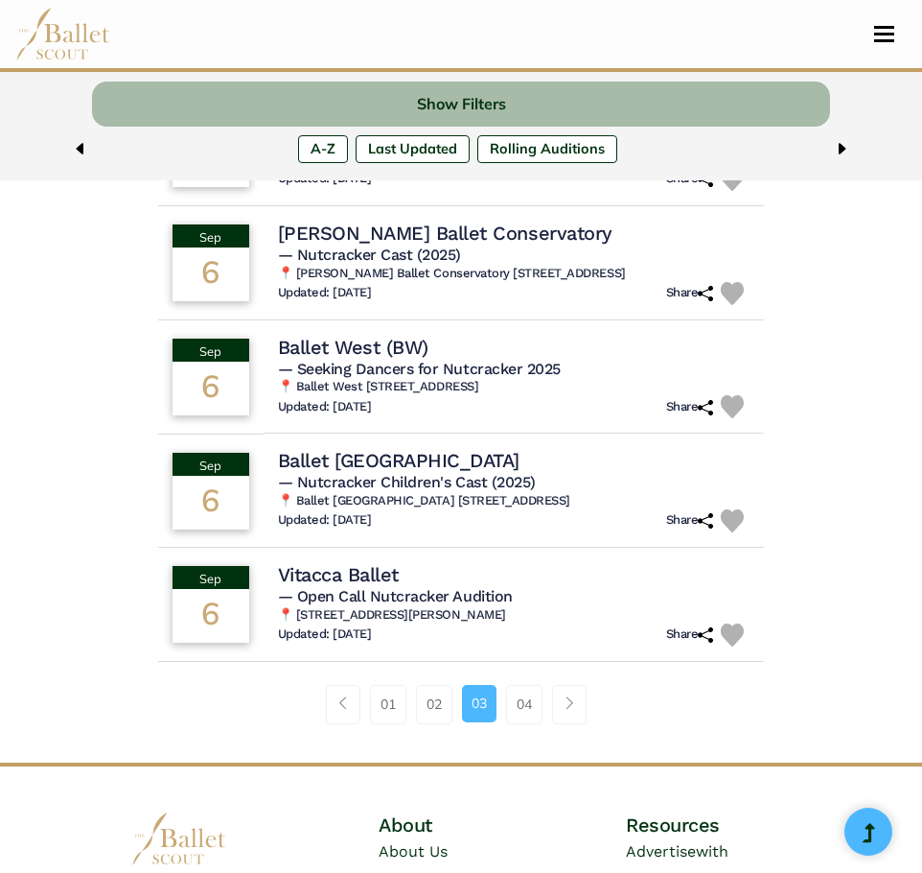
scroll to position [1058, 0]
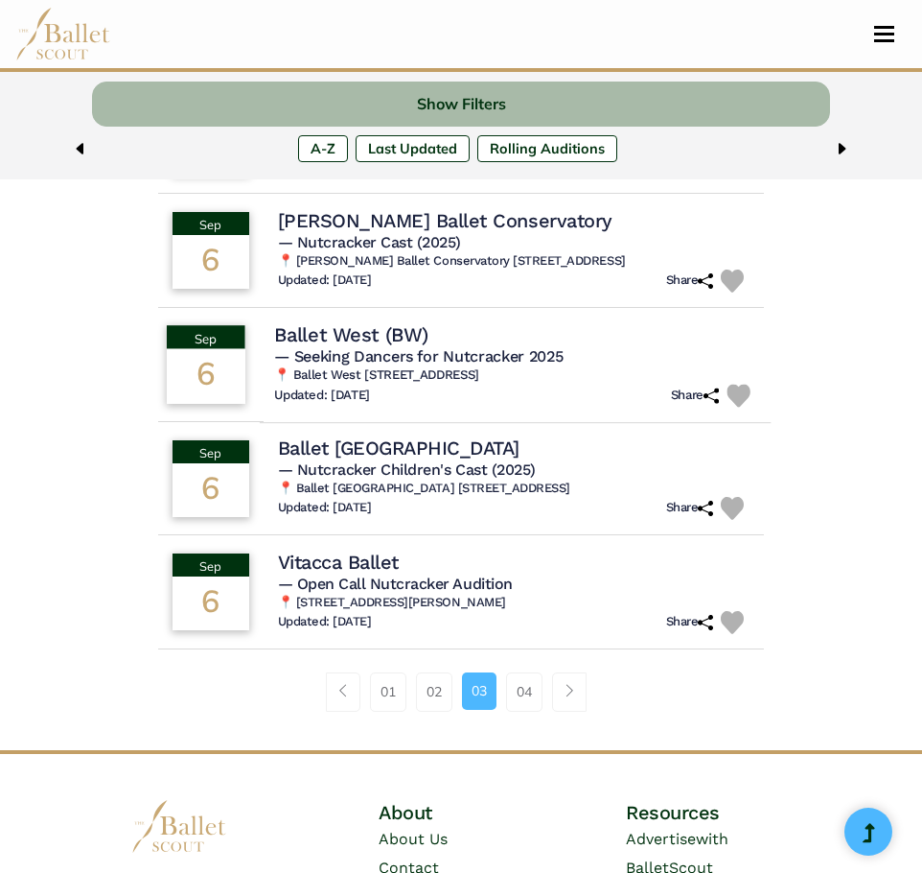
click at [349, 383] on h6 "📍 Ballet West 52 W 200 S, Salt Lake City, UT 84101" at bounding box center [515, 374] width 482 height 16
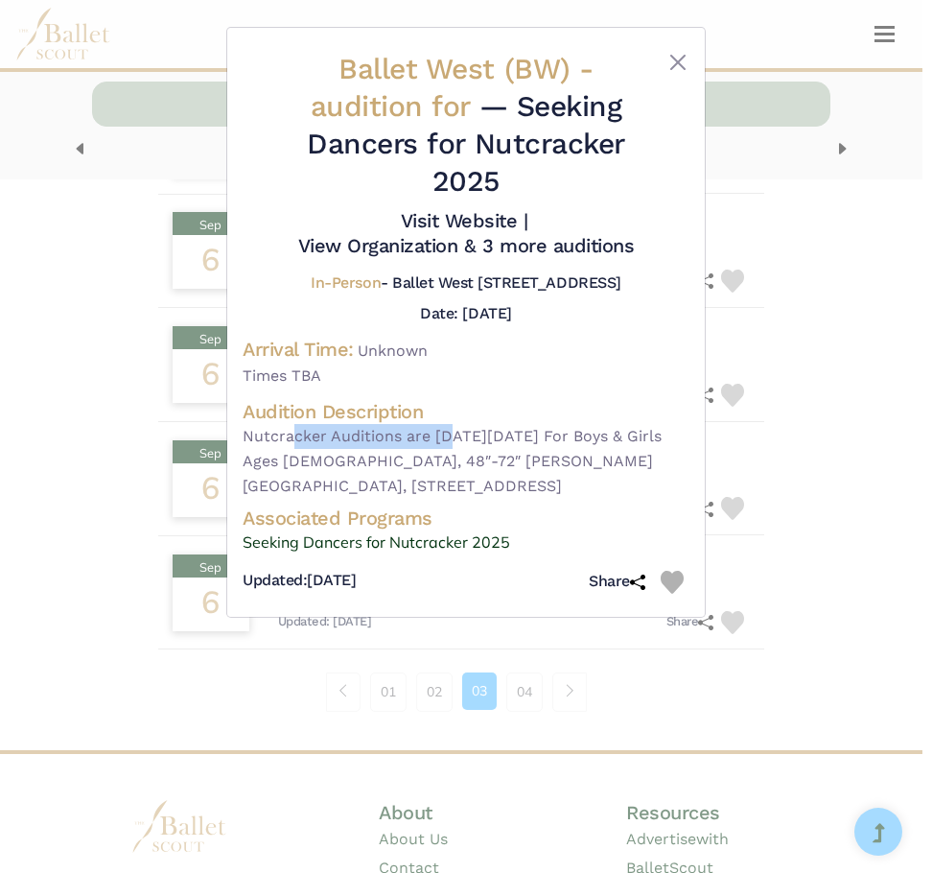
drag, startPoint x: 292, startPoint y: 435, endPoint x: 454, endPoint y: 436, distance: 161.1
click at [454, 436] on span "Nutcracker Auditions are on Saturday, September 6th, 2025 For Boys & Girls Ages…" at bounding box center [466, 461] width 447 height 74
click at [452, 462] on span "Nutcracker Auditions are on Saturday, September 6th, 2025 For Boys & Girls Ages…" at bounding box center [466, 461] width 447 height 74
click at [45, 477] on div "Ballet West (BW) - audition for — Seeking Dancers for Nutcracker 2025 Visit Web…" at bounding box center [466, 436] width 932 height 873
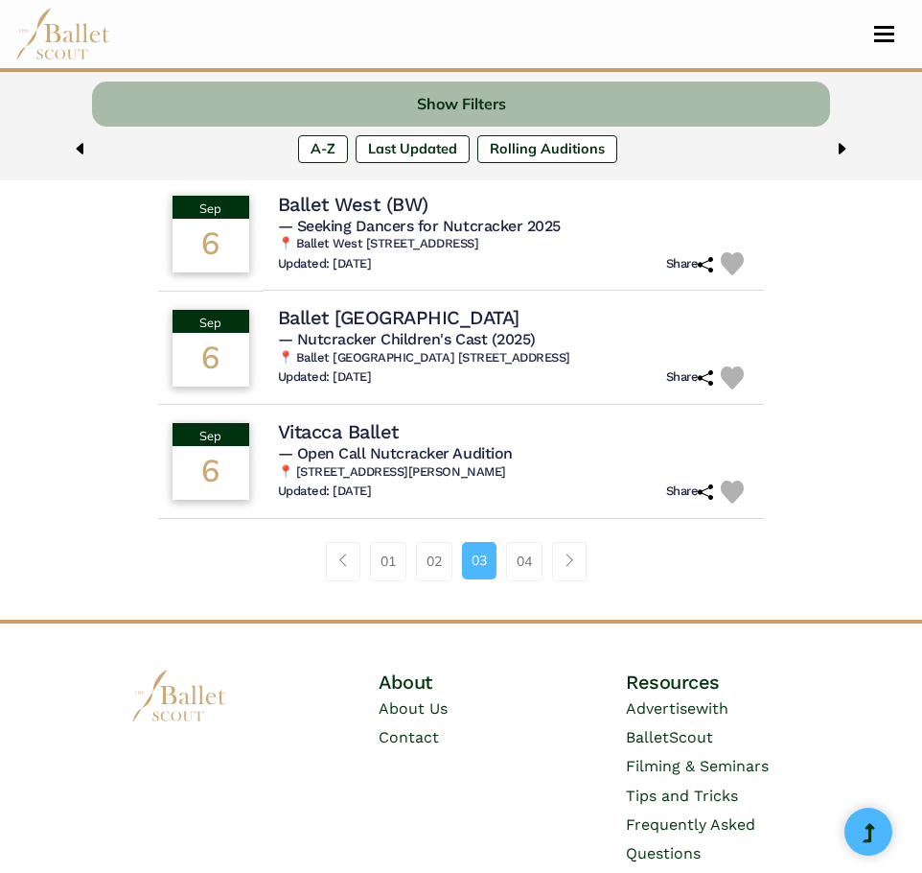
scroll to position [1249, 0]
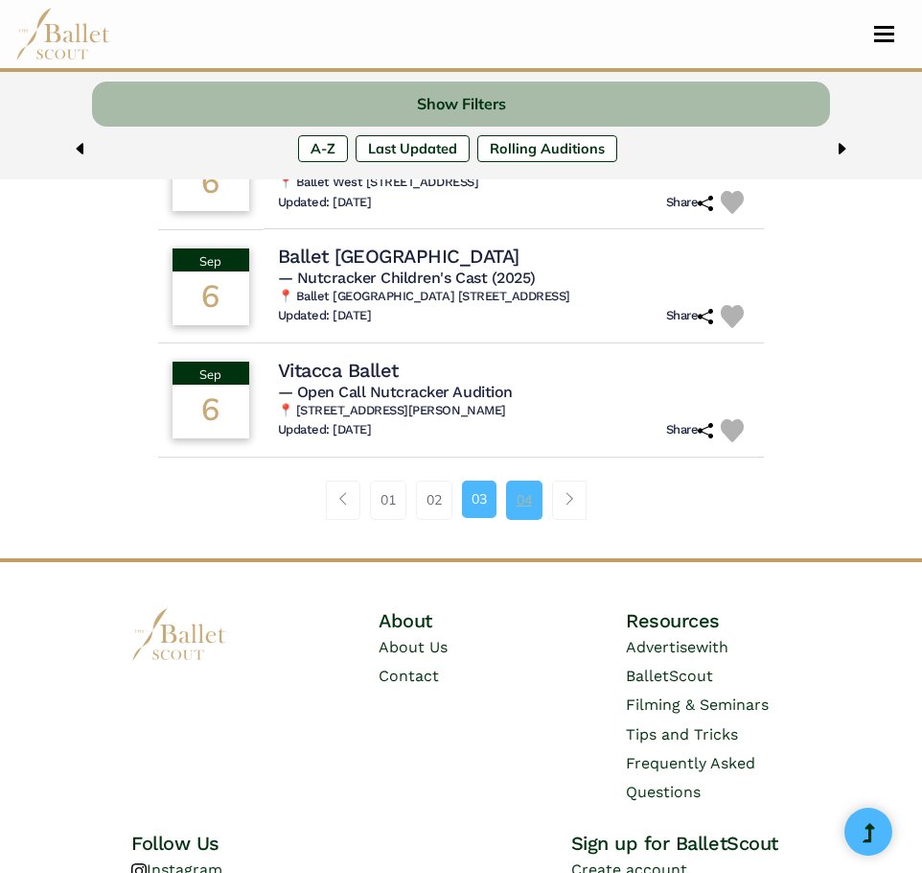
click at [535, 516] on link "04" at bounding box center [524, 499] width 36 height 38
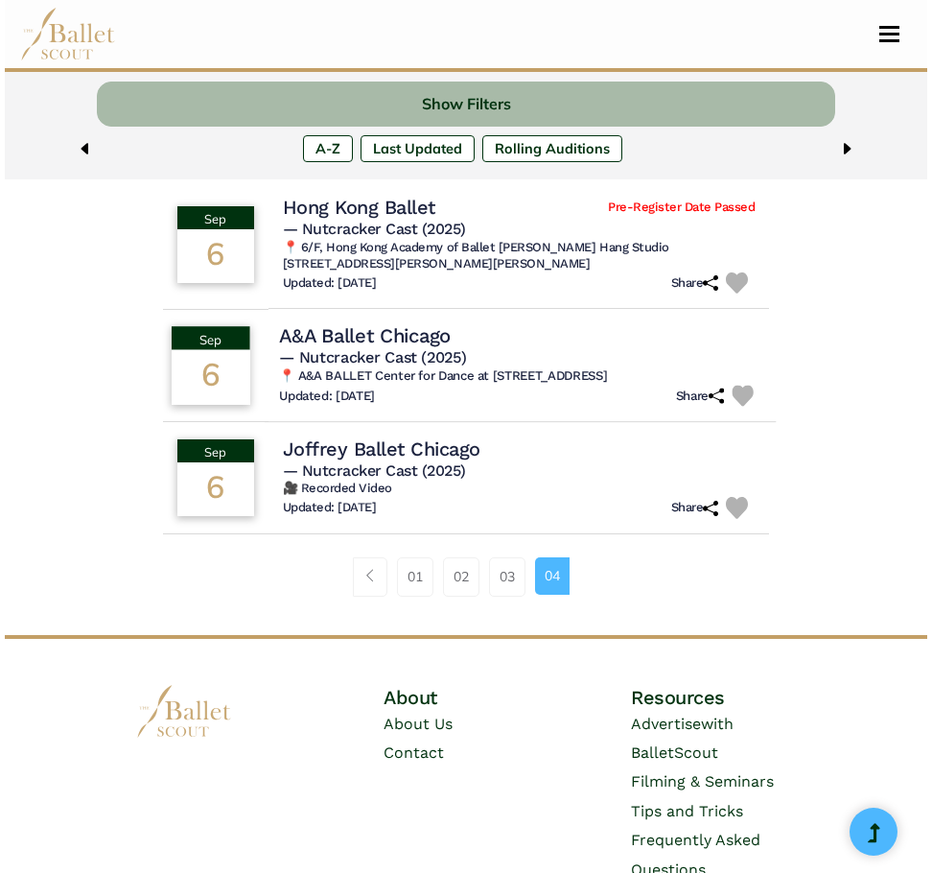
scroll to position [479, 0]
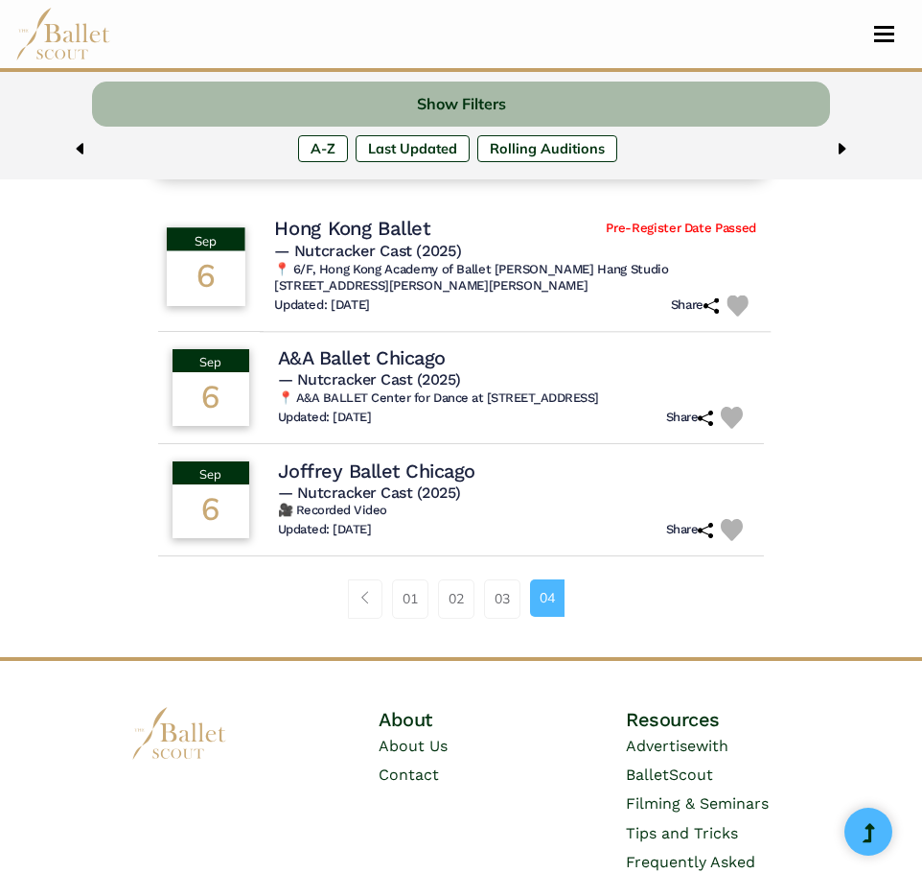
click at [428, 279] on h6 "📍 6/F, Hong Kong Academy of Ballet [PERSON_NAME] Hang Studio [STREET_ADDRESS][P…" at bounding box center [515, 278] width 482 height 33
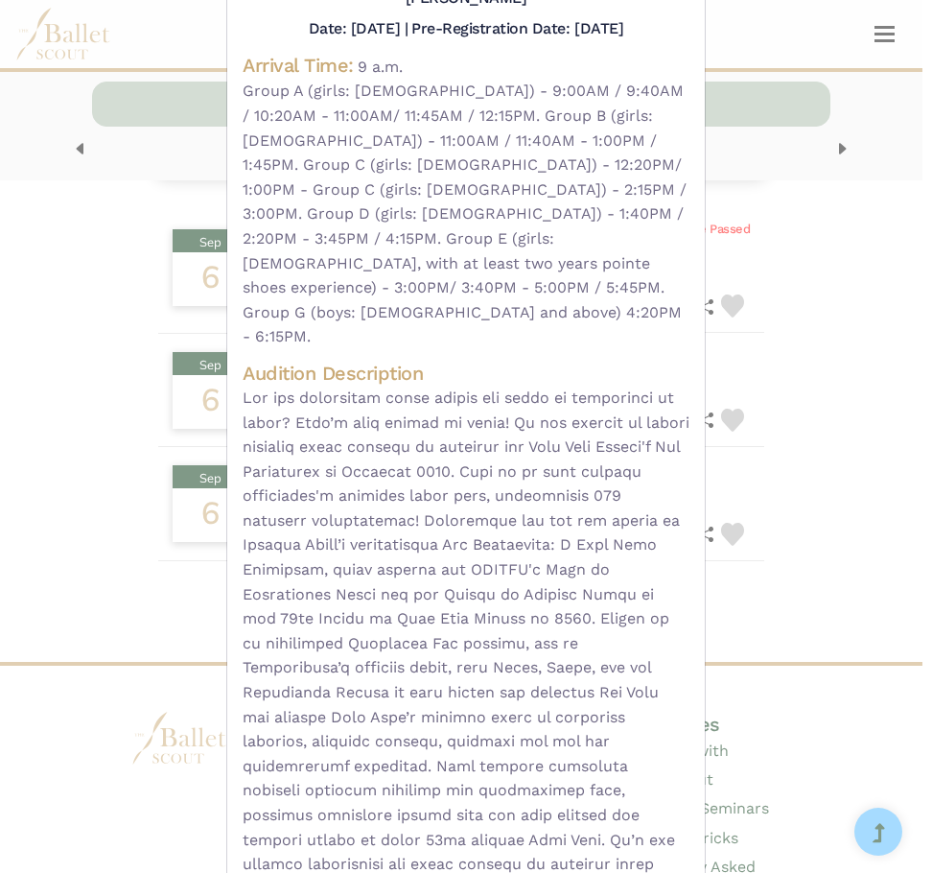
scroll to position [288, 0]
